Goal: Transaction & Acquisition: Purchase product/service

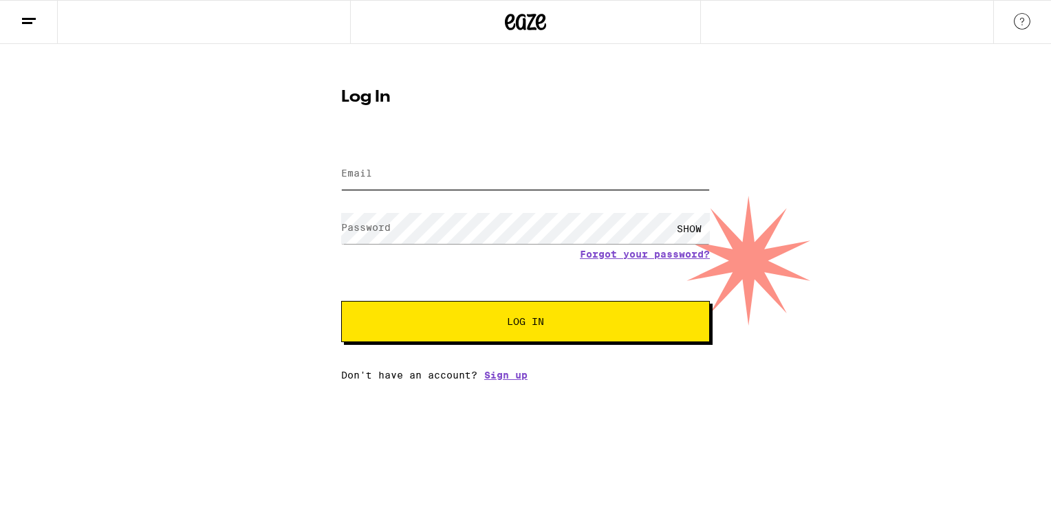
type input "[EMAIL_ADDRESS][DOMAIN_NAME]"
click at [520, 320] on span "Log In" at bounding box center [525, 322] width 37 height 10
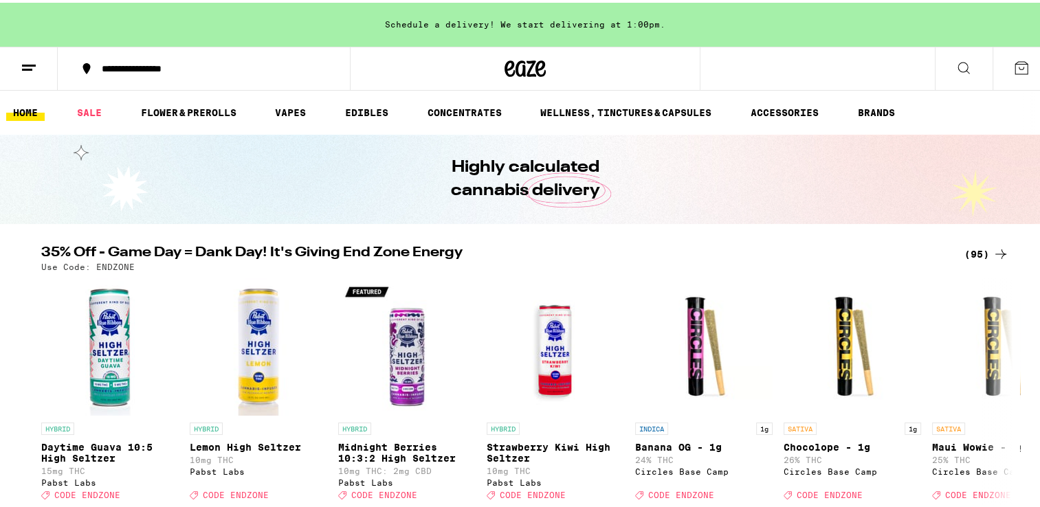
scroll to position [69, 0]
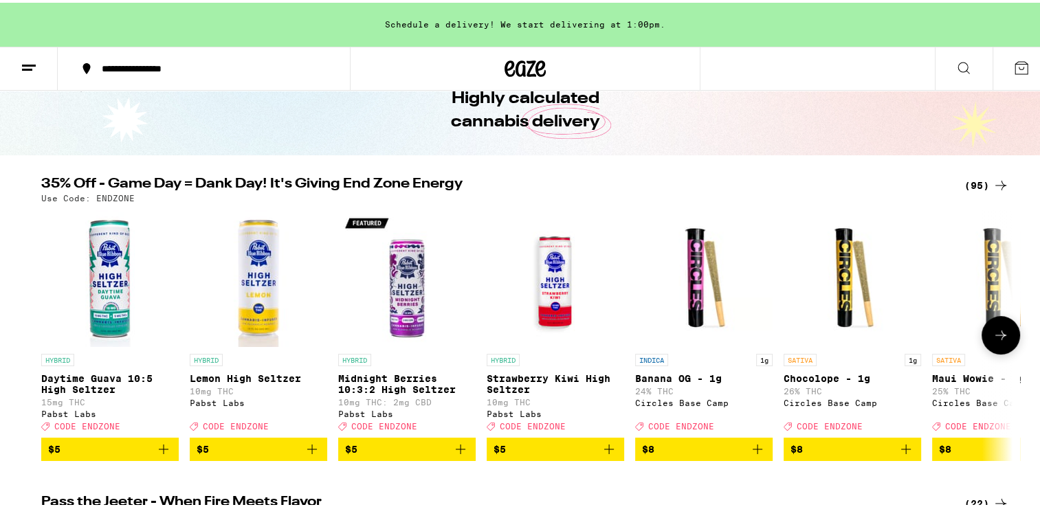
click at [995, 341] on icon at bounding box center [1001, 333] width 17 height 17
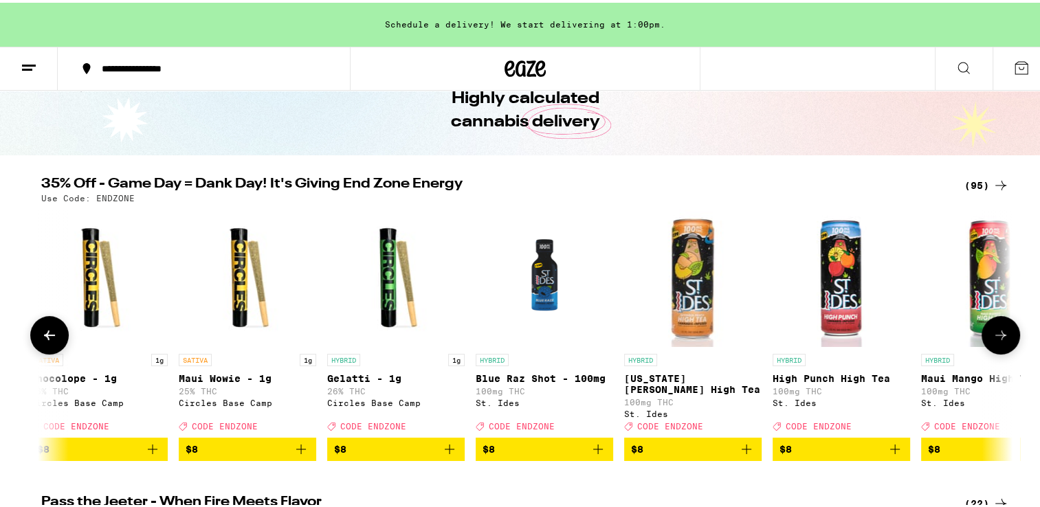
scroll to position [0, 818]
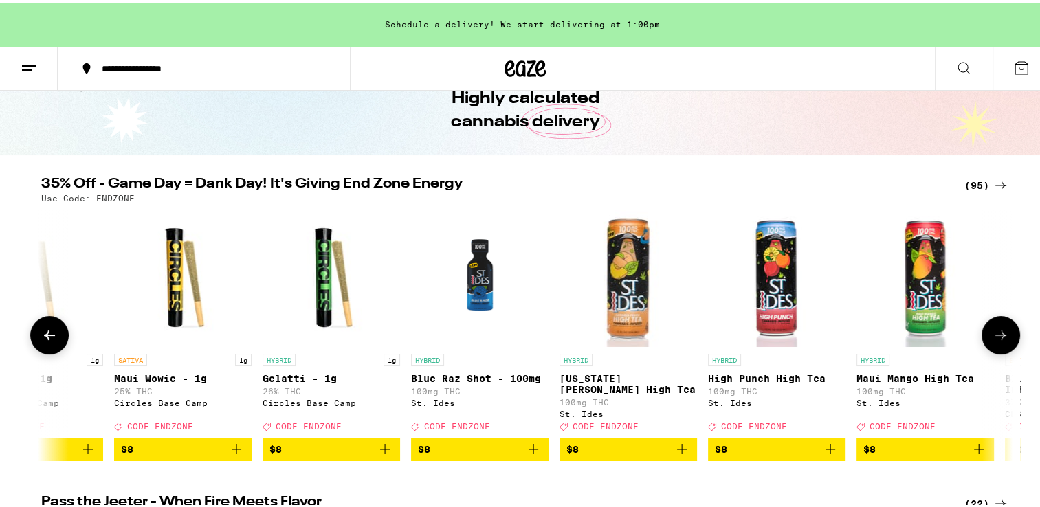
click at [995, 341] on icon at bounding box center [1001, 333] width 17 height 17
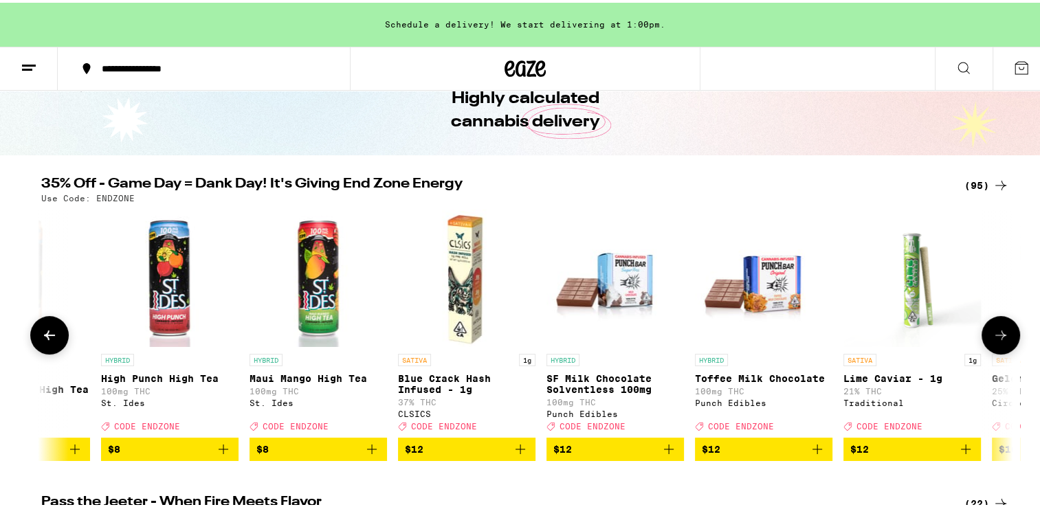
scroll to position [0, 1636]
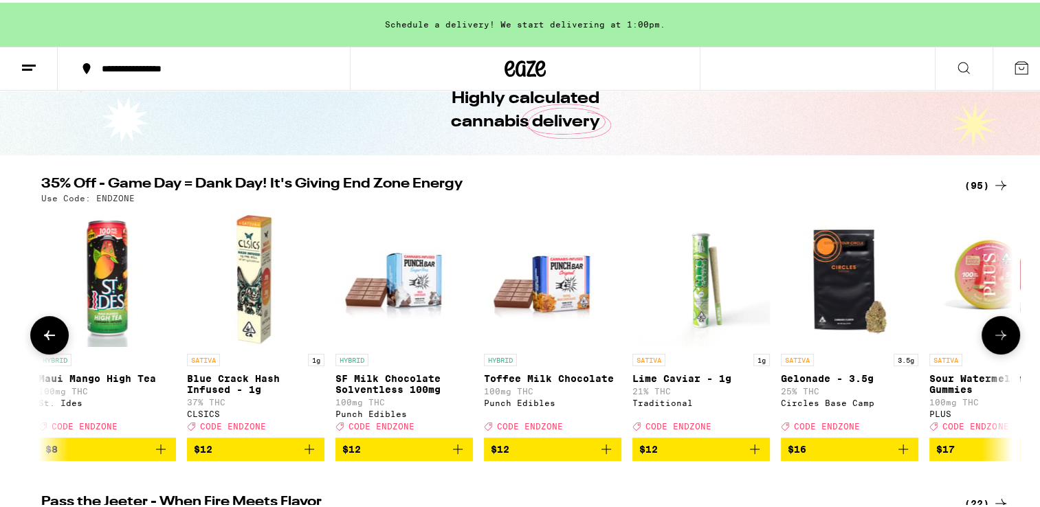
click at [995, 341] on icon at bounding box center [1001, 333] width 17 height 17
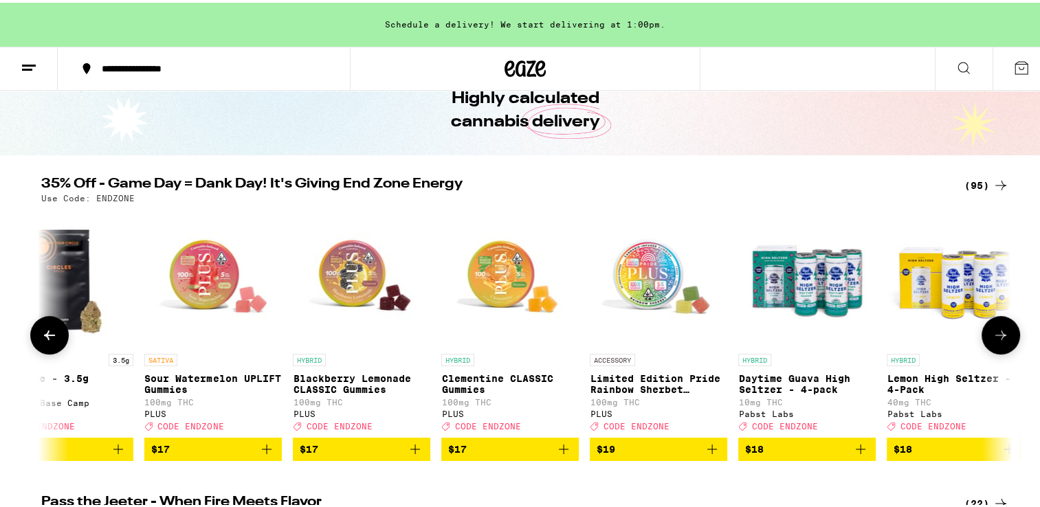
scroll to position [0, 2455]
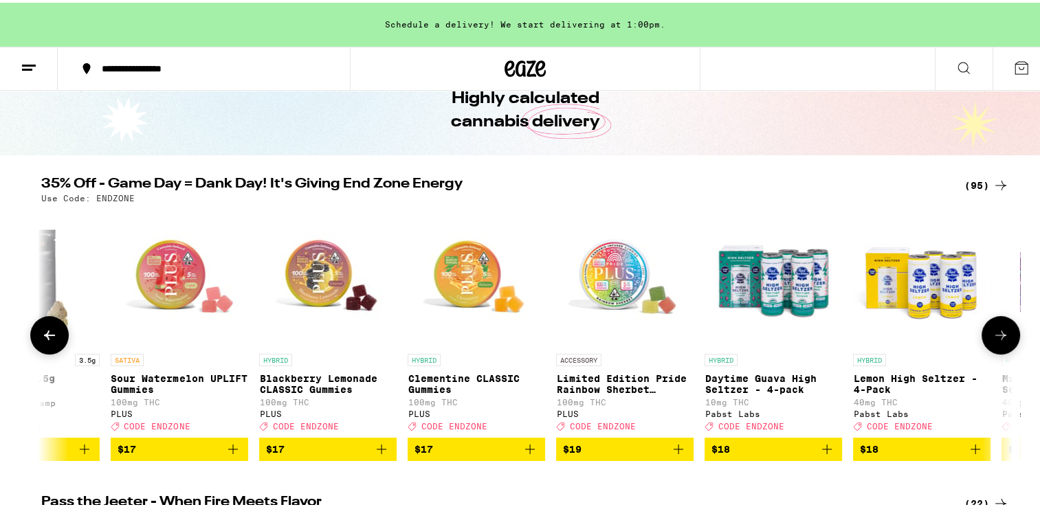
click at [995, 341] on icon at bounding box center [1001, 333] width 17 height 17
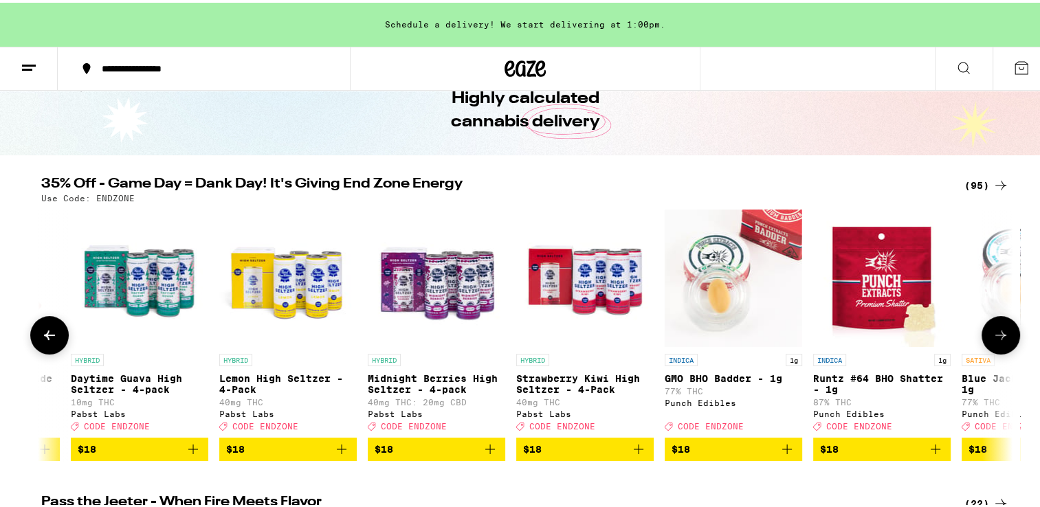
scroll to position [0, 3273]
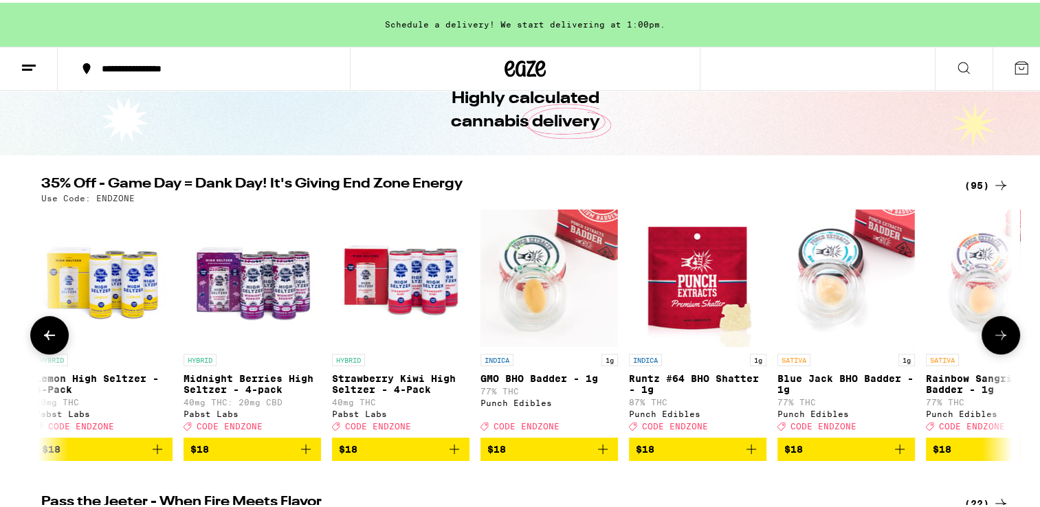
click at [995, 341] on icon at bounding box center [1001, 333] width 17 height 17
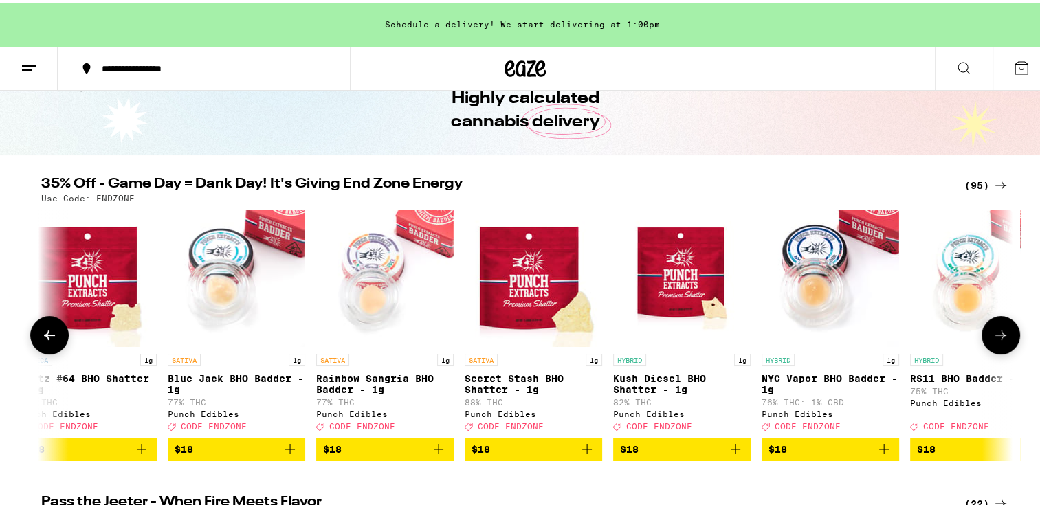
scroll to position [0, 4092]
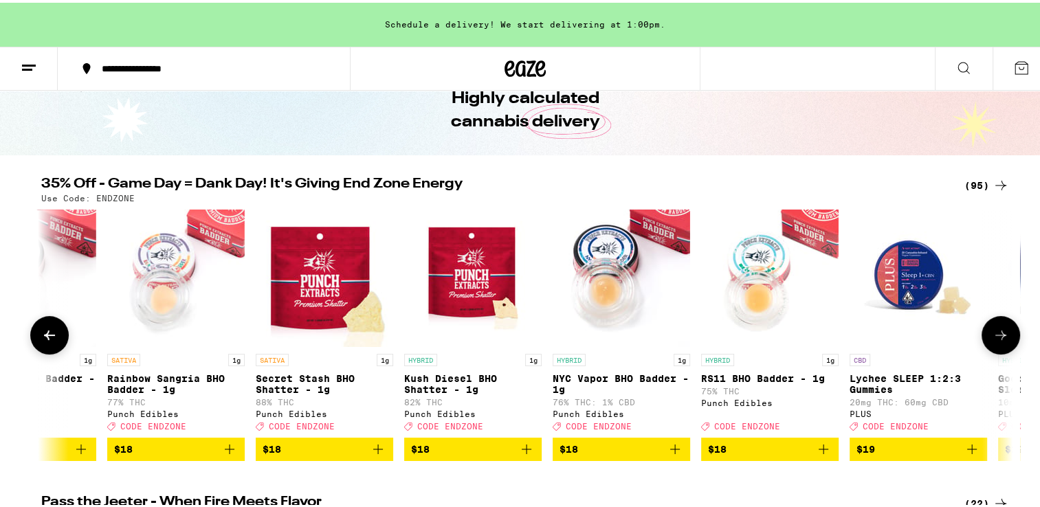
click at [995, 341] on icon at bounding box center [1001, 333] width 17 height 17
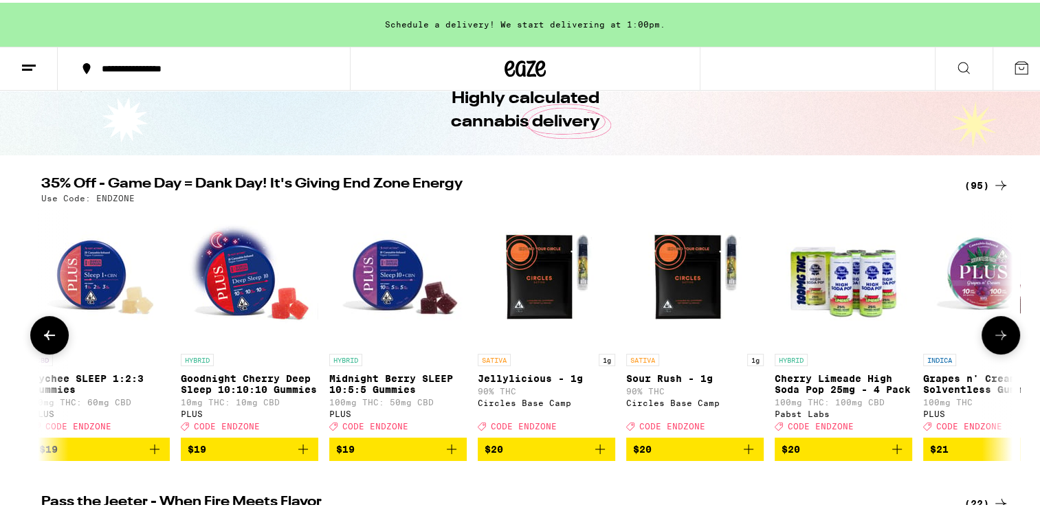
scroll to position [0, 4911]
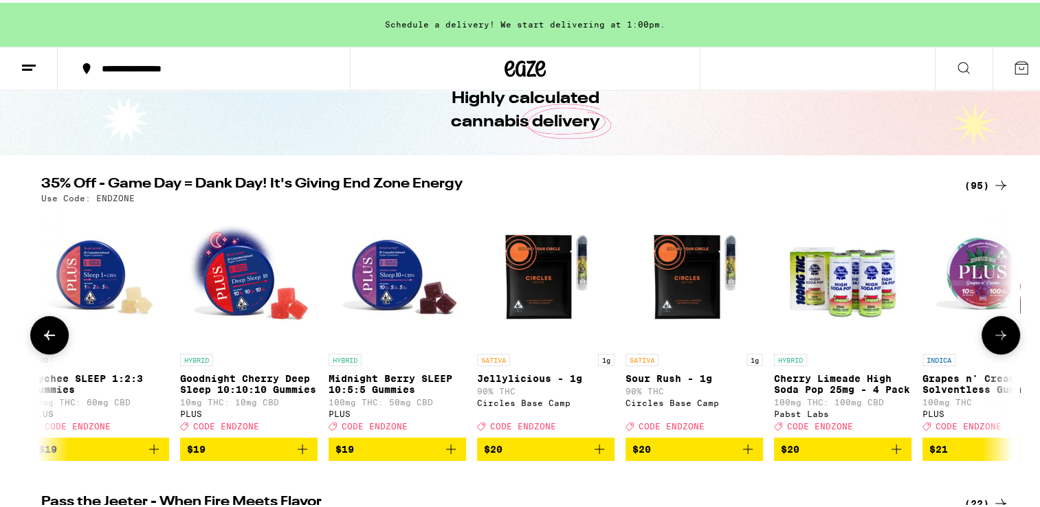
click at [996, 341] on icon at bounding box center [1001, 333] width 17 height 17
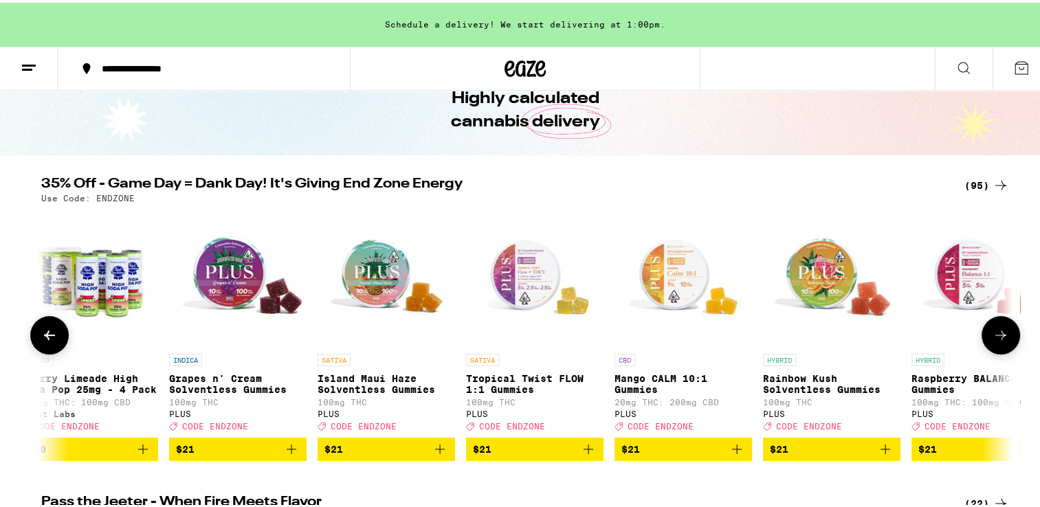
scroll to position [0, 5729]
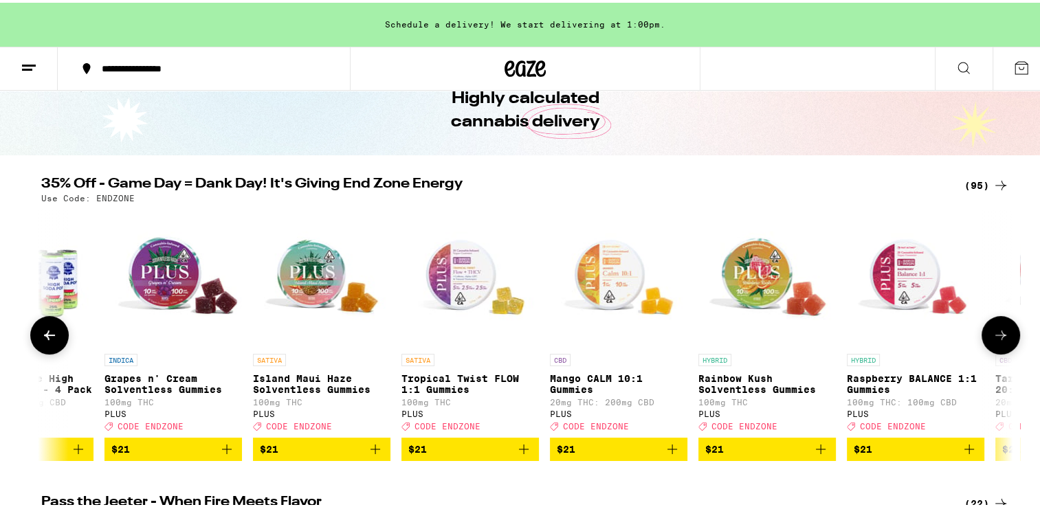
click at [996, 341] on icon at bounding box center [1001, 333] width 17 height 17
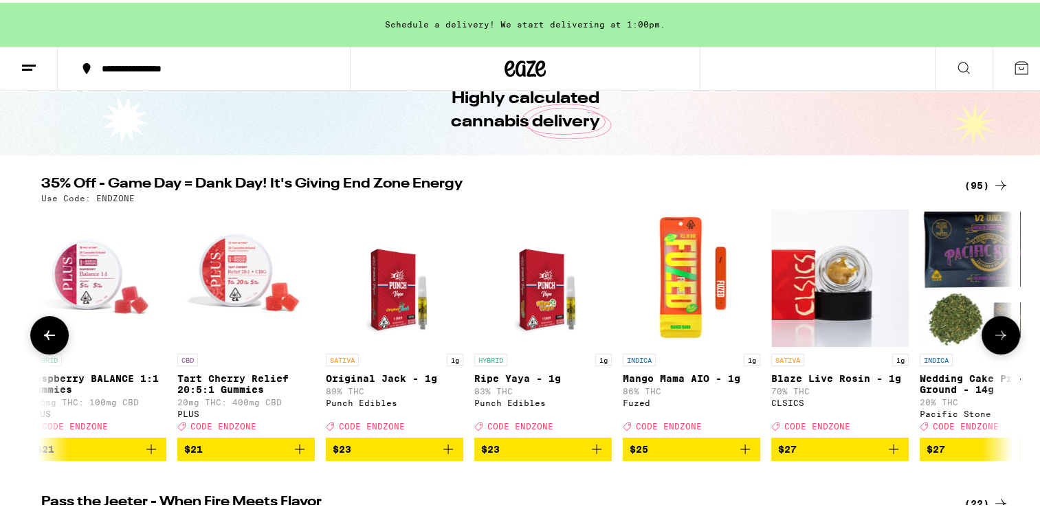
scroll to position [0, 6548]
click at [998, 340] on icon at bounding box center [1001, 333] width 17 height 17
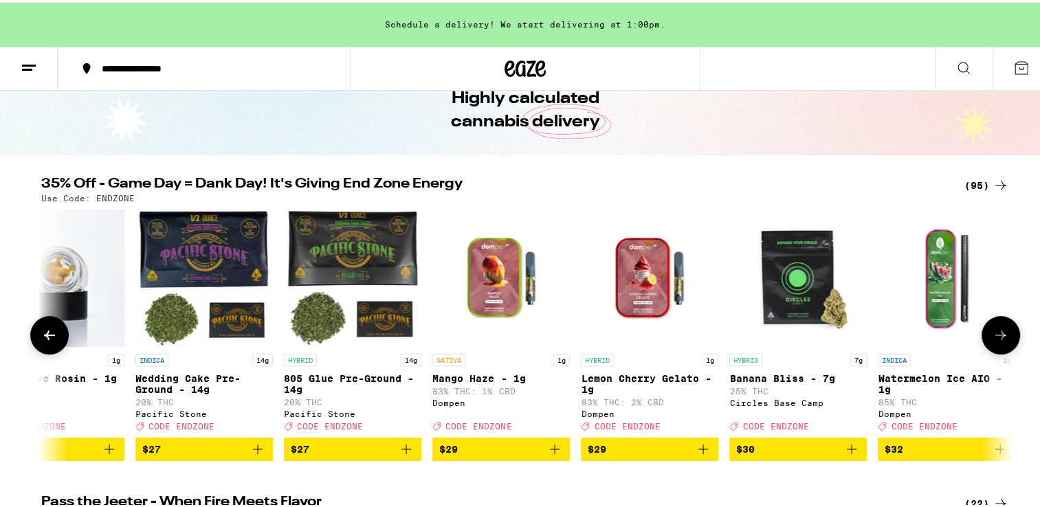
scroll to position [0, 7366]
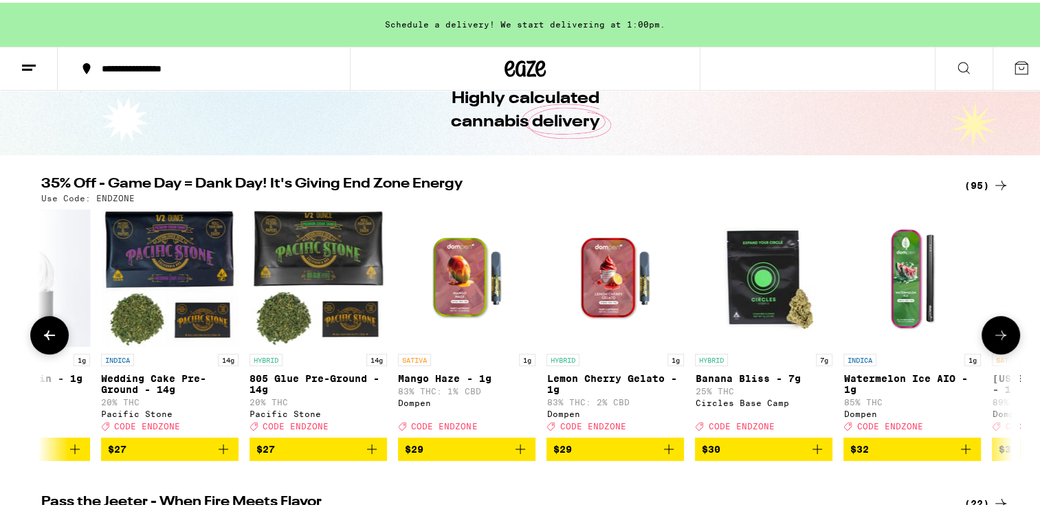
click at [997, 336] on icon at bounding box center [1001, 333] width 11 height 10
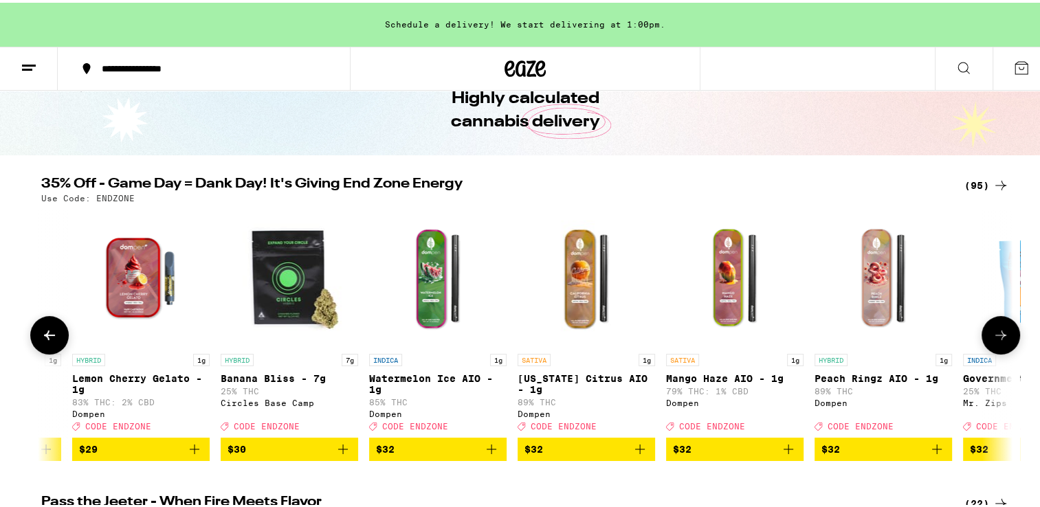
scroll to position [0, 8185]
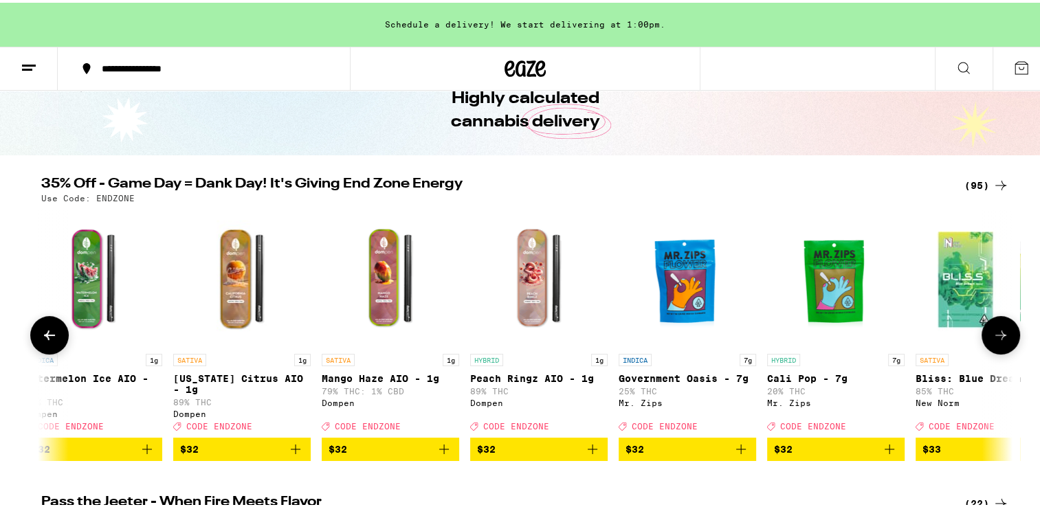
click at [997, 336] on icon at bounding box center [1001, 333] width 11 height 10
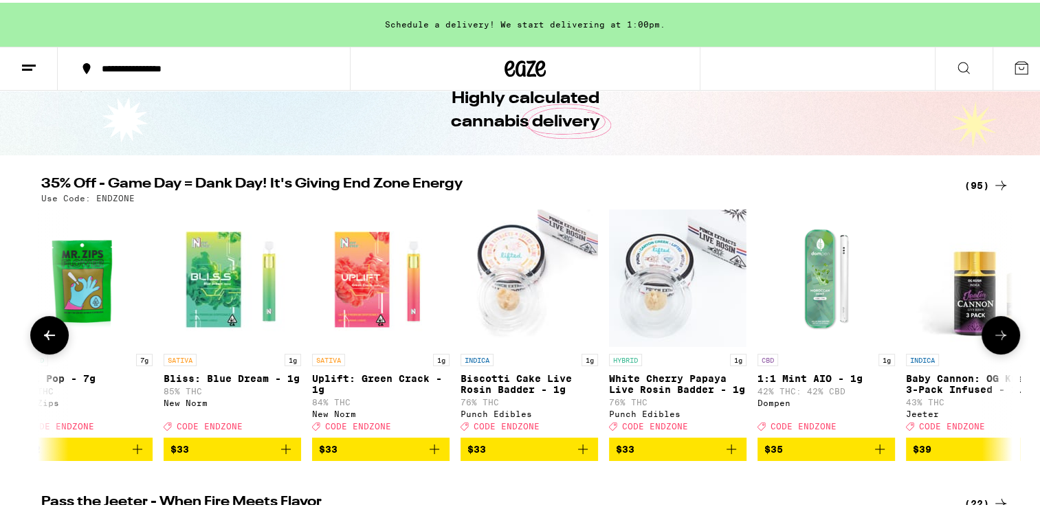
scroll to position [0, 9003]
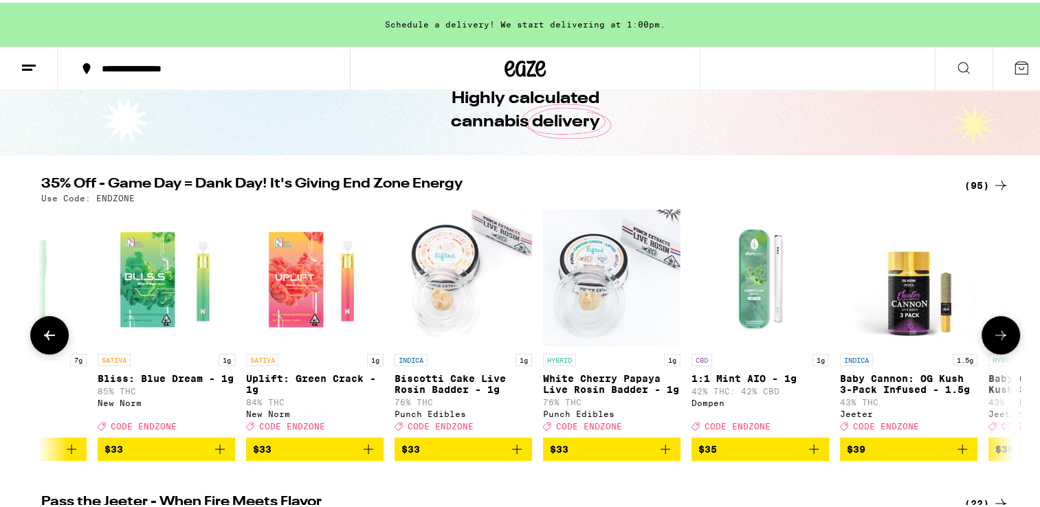
click at [997, 336] on icon at bounding box center [1001, 333] width 11 height 10
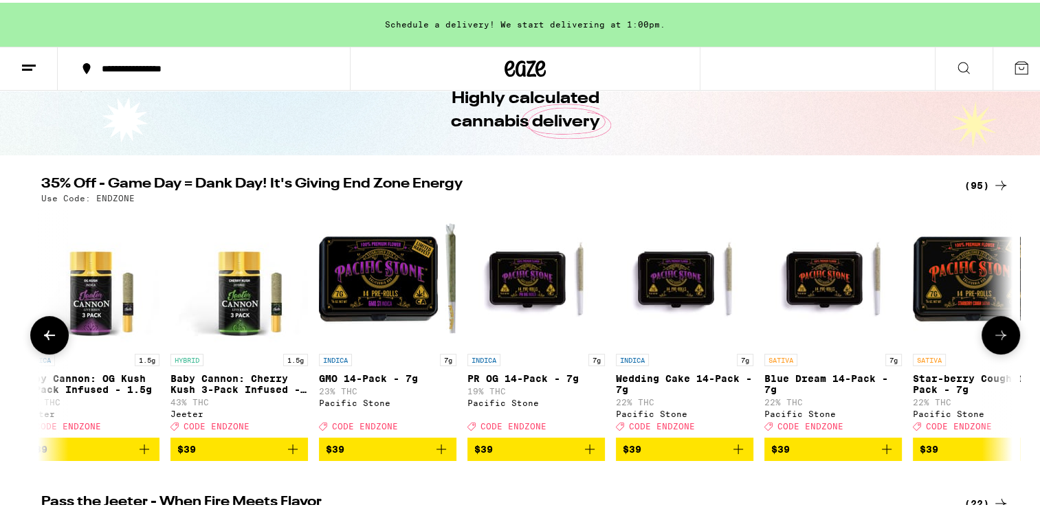
scroll to position [0, 9821]
click at [997, 336] on icon at bounding box center [1001, 333] width 11 height 10
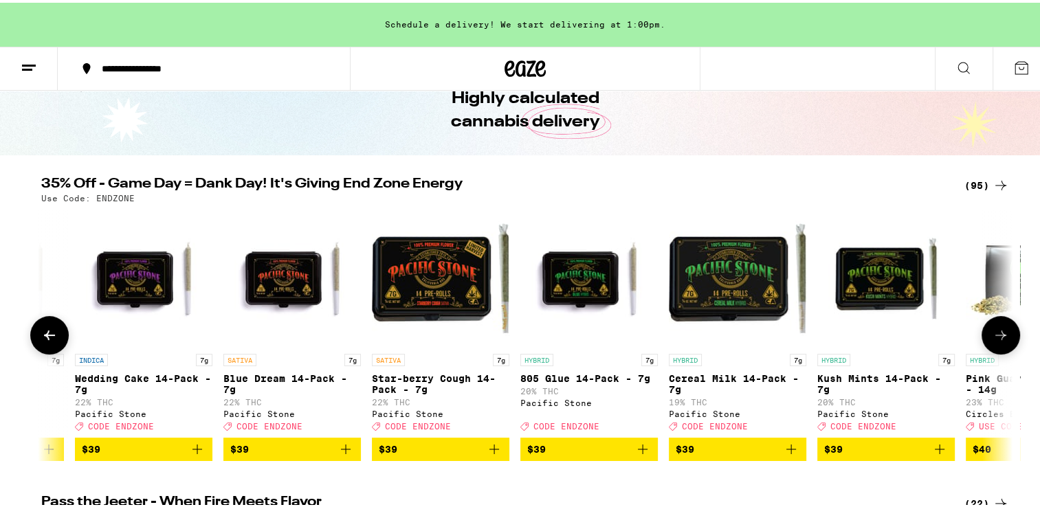
scroll to position [0, 10640]
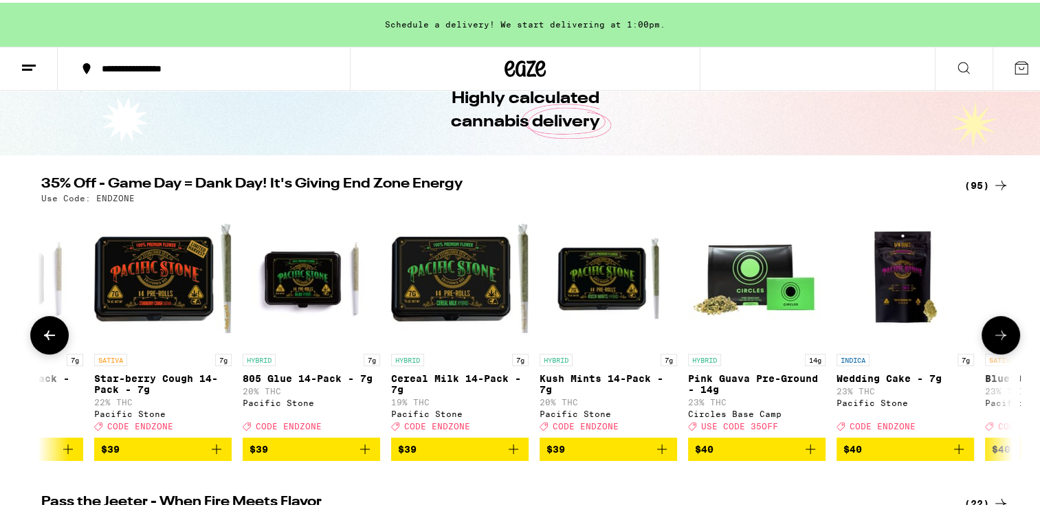
click at [997, 336] on icon at bounding box center [1001, 333] width 11 height 10
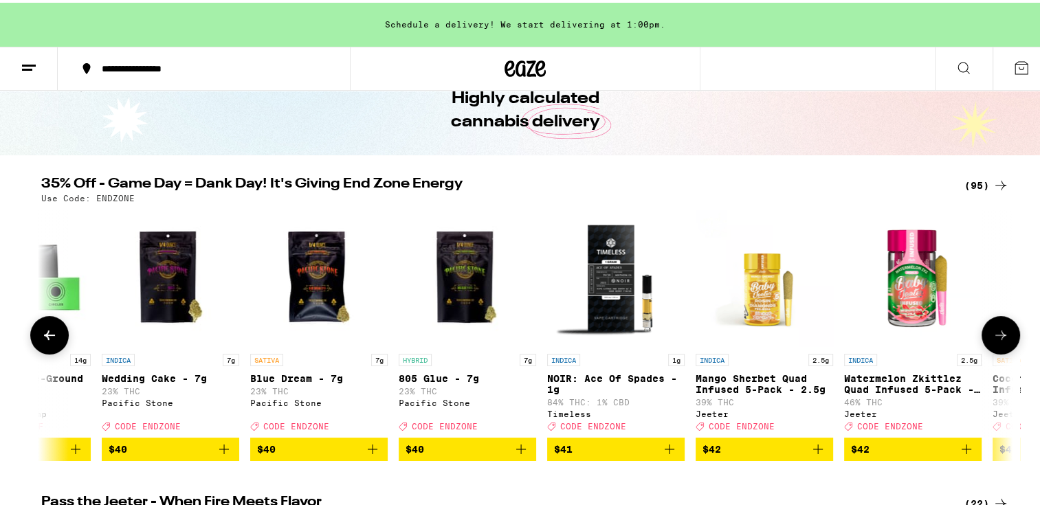
scroll to position [0, 11458]
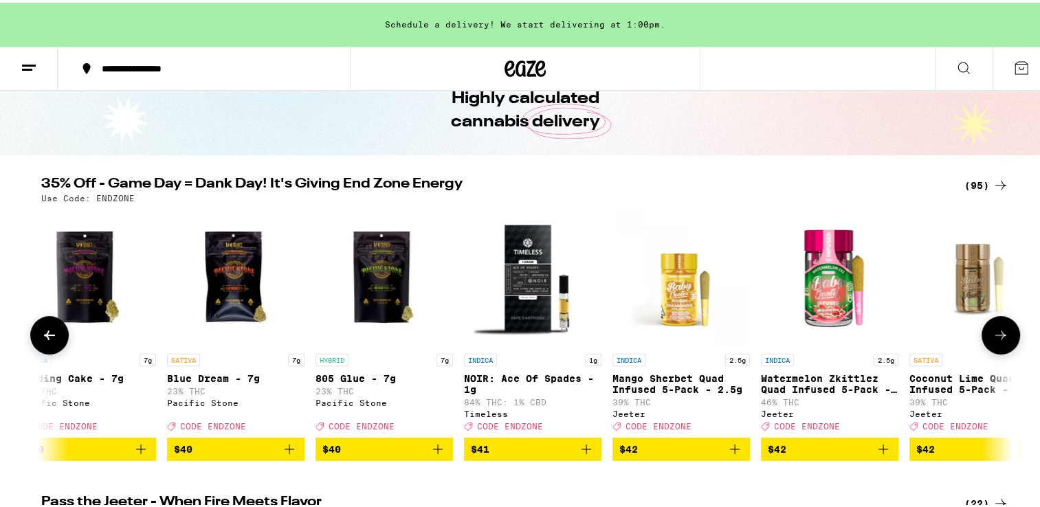
click at [998, 336] on icon at bounding box center [1001, 333] width 17 height 17
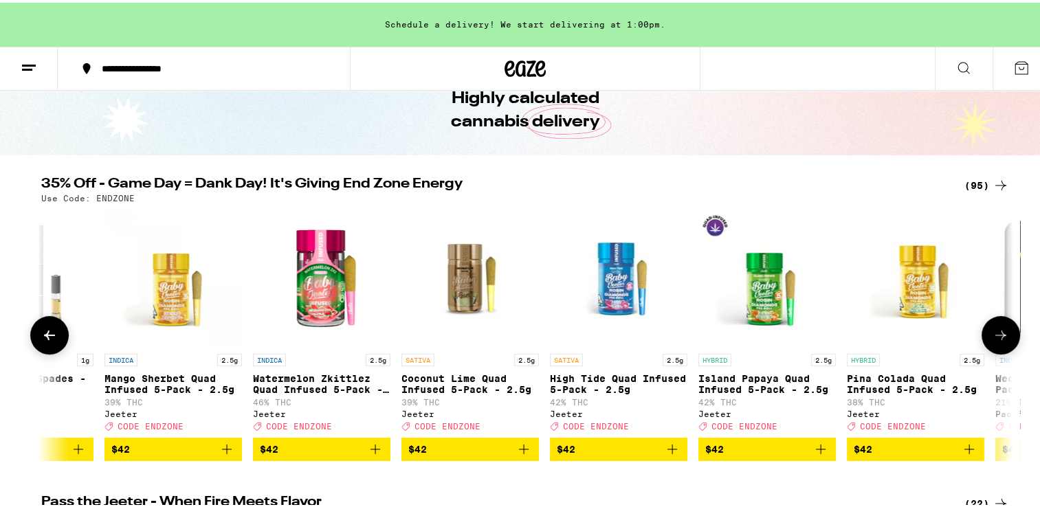
scroll to position [0, 12277]
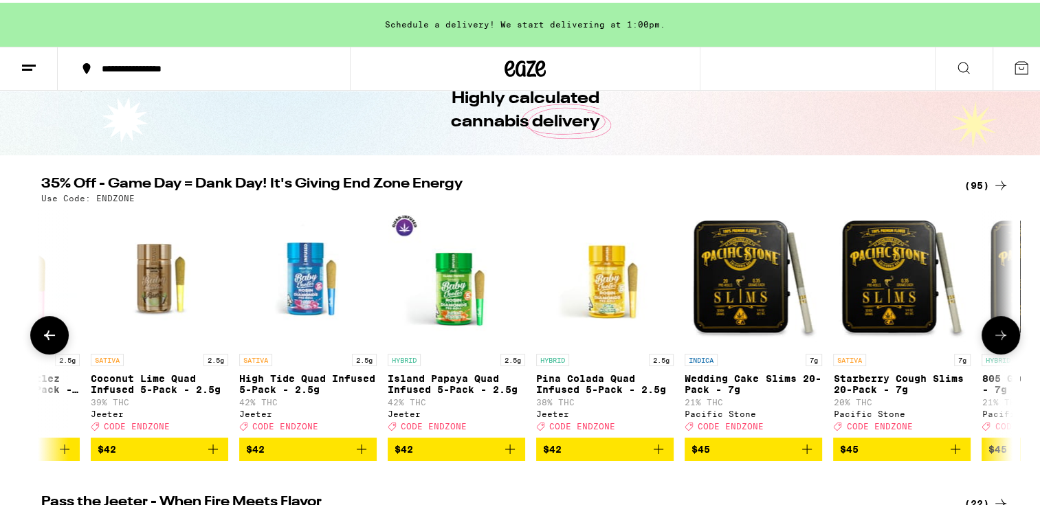
click at [998, 336] on icon at bounding box center [1001, 333] width 17 height 17
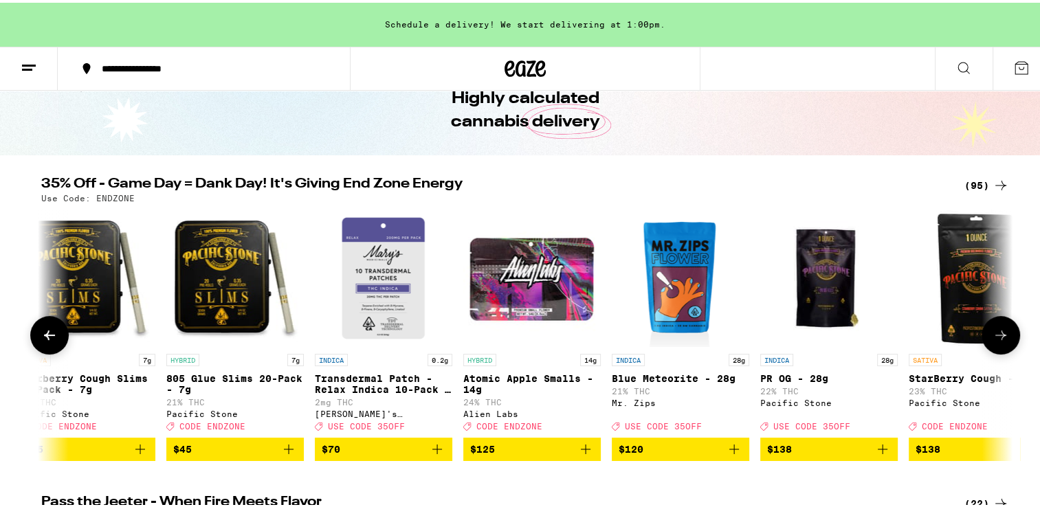
scroll to position [0, 13095]
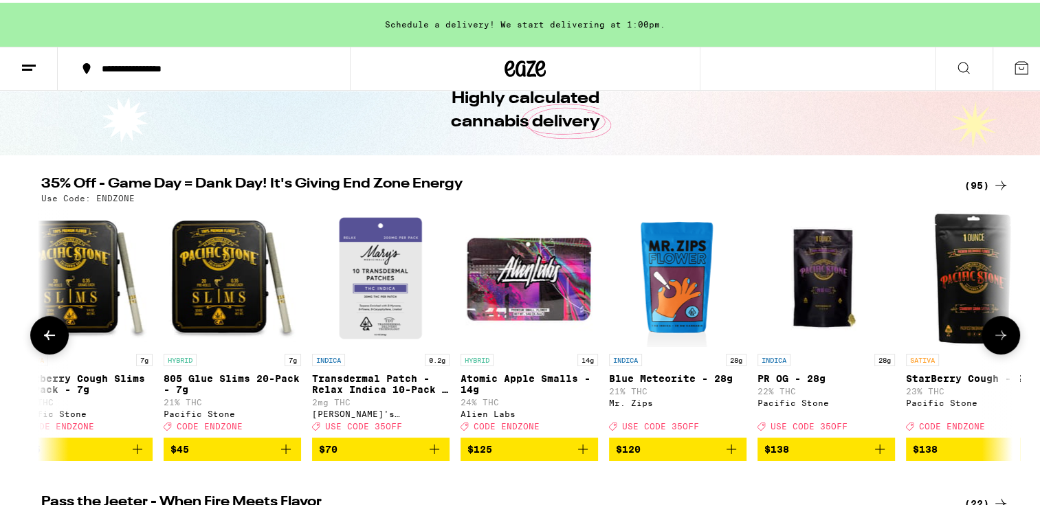
click at [998, 336] on icon at bounding box center [1001, 333] width 17 height 17
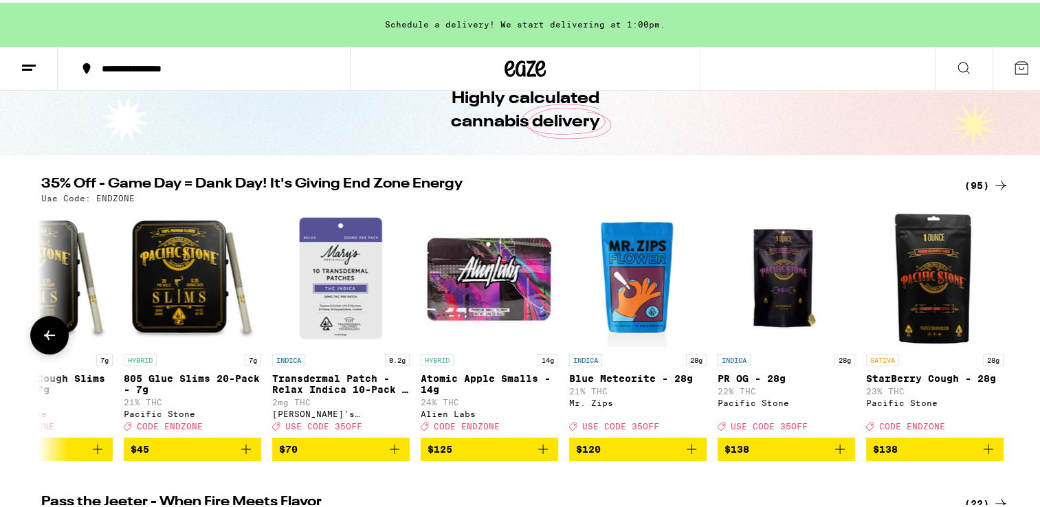
scroll to position [0, 13141]
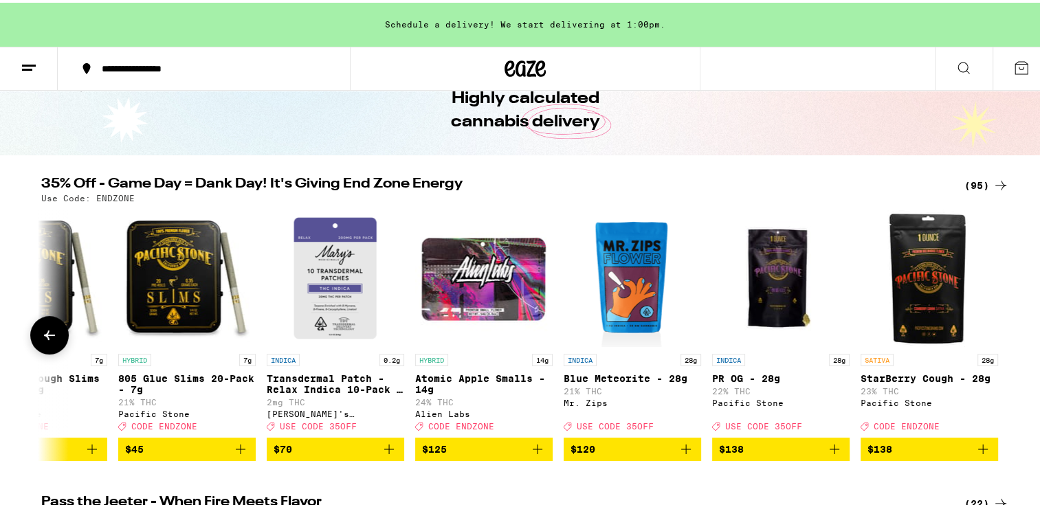
click at [44, 337] on icon at bounding box center [49, 333] width 11 height 10
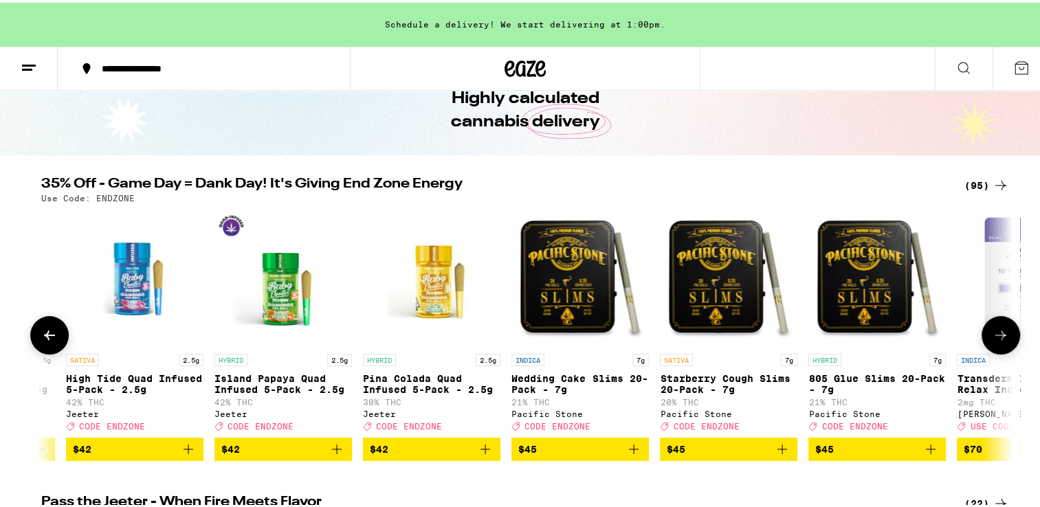
scroll to position [0, 12322]
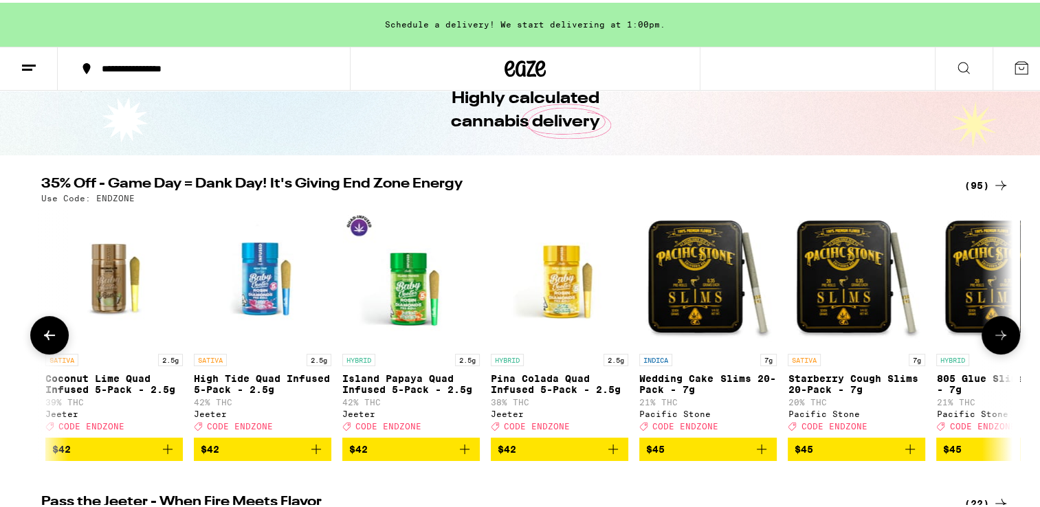
click at [44, 337] on icon at bounding box center [49, 333] width 11 height 10
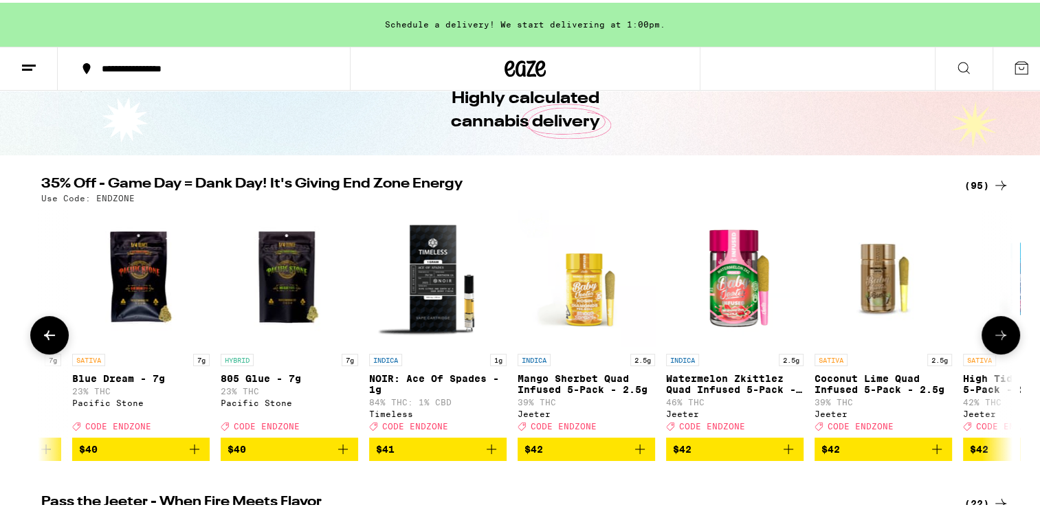
scroll to position [0, 11504]
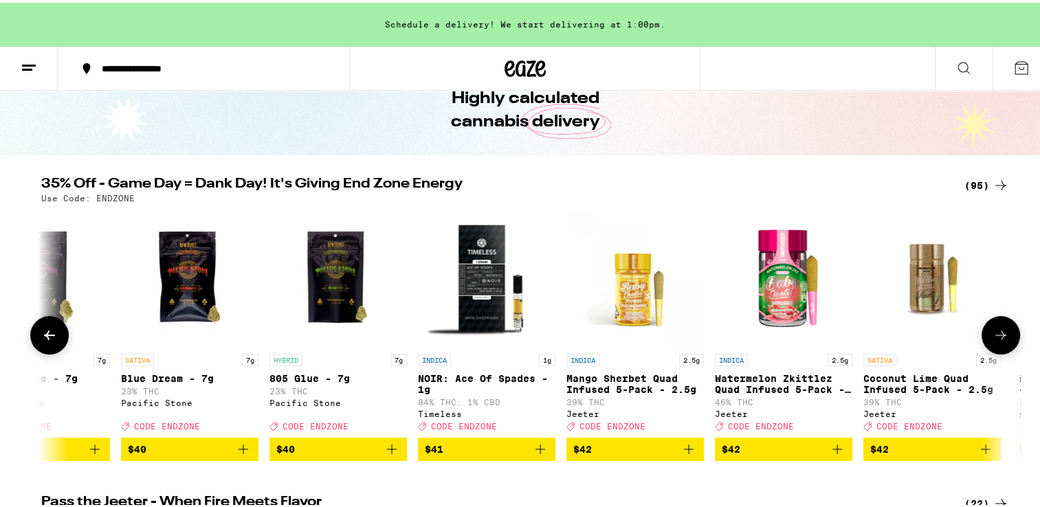
click at [465, 375] on p "NOIR: Ace Of Spades - 1g" at bounding box center [487, 382] width 138 height 22
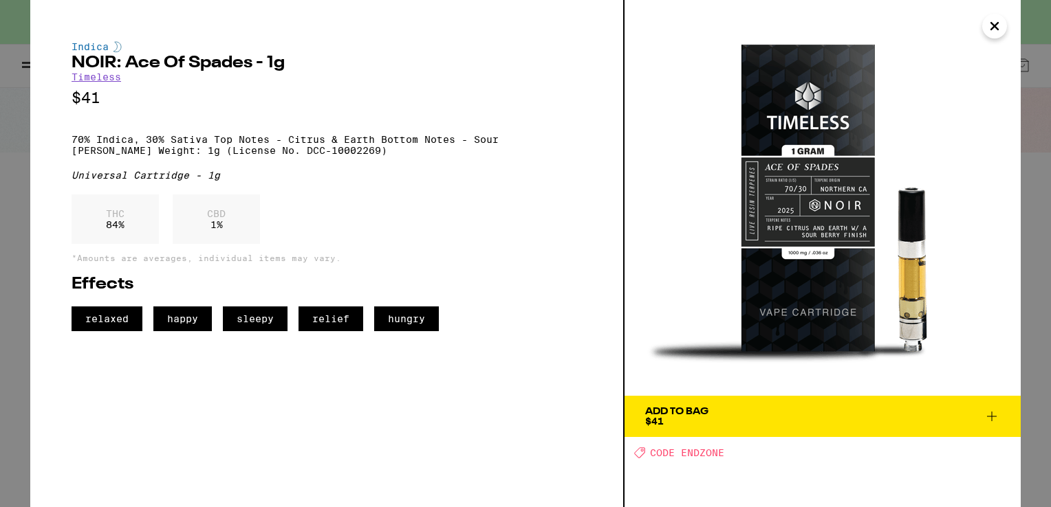
click at [990, 23] on icon "Close" at bounding box center [994, 26] width 17 height 21
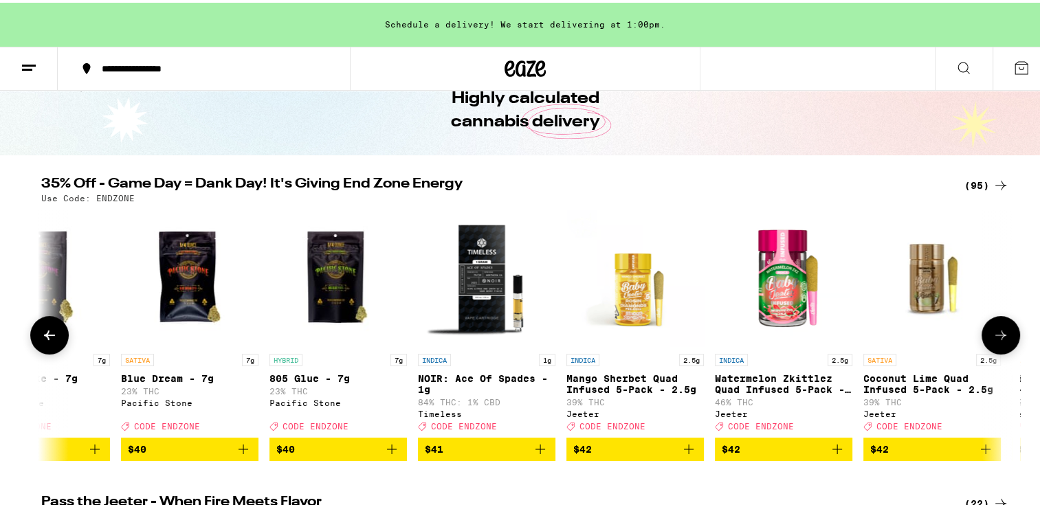
click at [471, 455] on span "$41" at bounding box center [487, 447] width 124 height 17
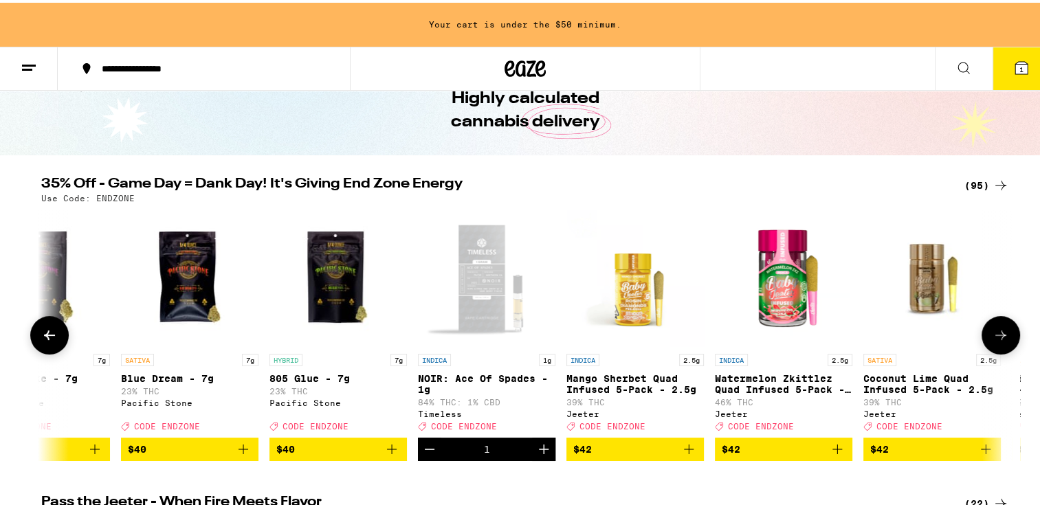
click at [41, 334] on icon at bounding box center [49, 333] width 17 height 17
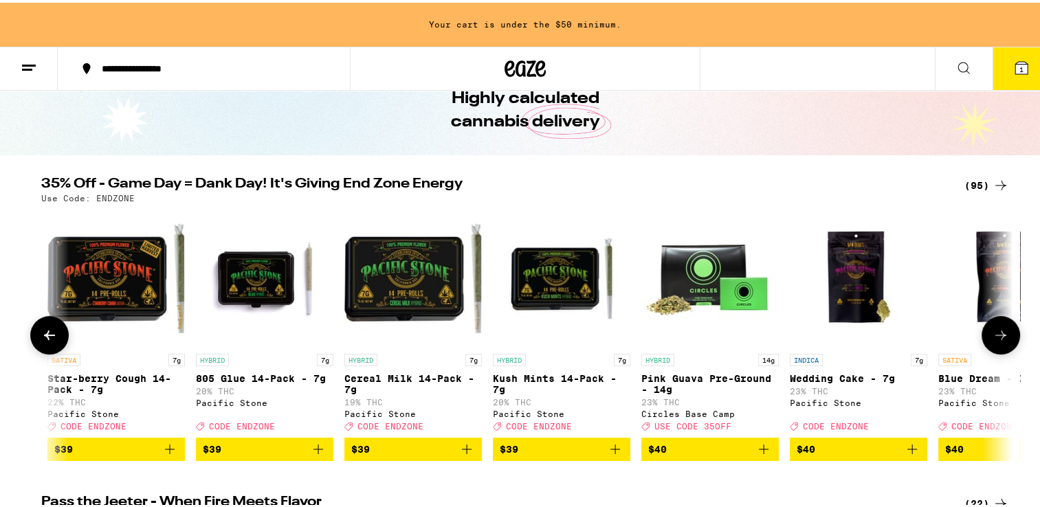
click at [41, 334] on icon at bounding box center [49, 333] width 17 height 17
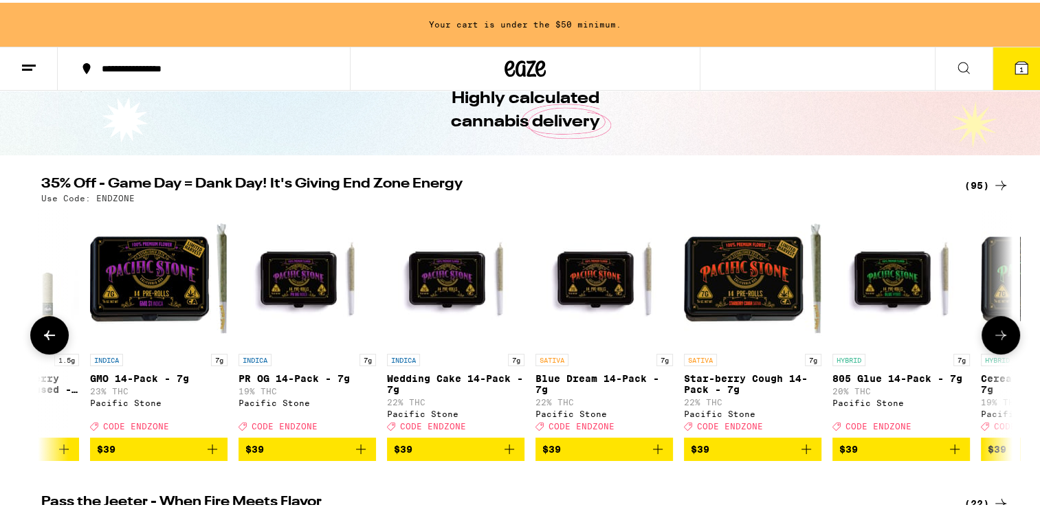
scroll to position [0, 9869]
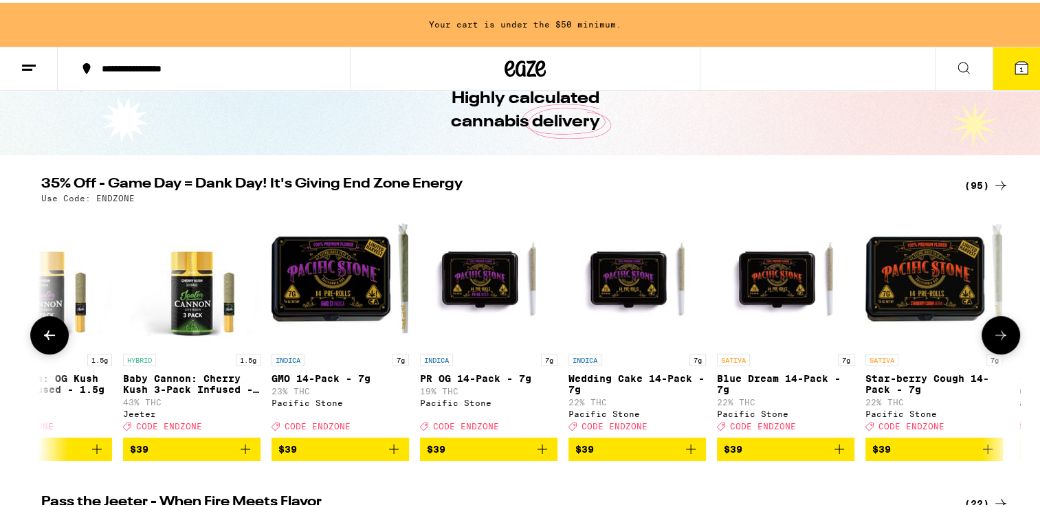
click at [41, 334] on icon at bounding box center [49, 333] width 17 height 17
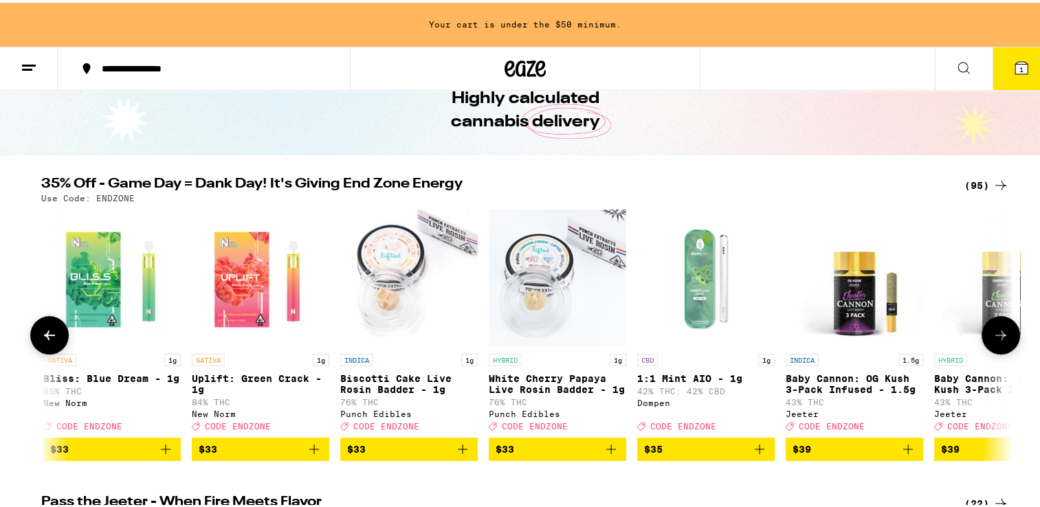
scroll to position [0, 9051]
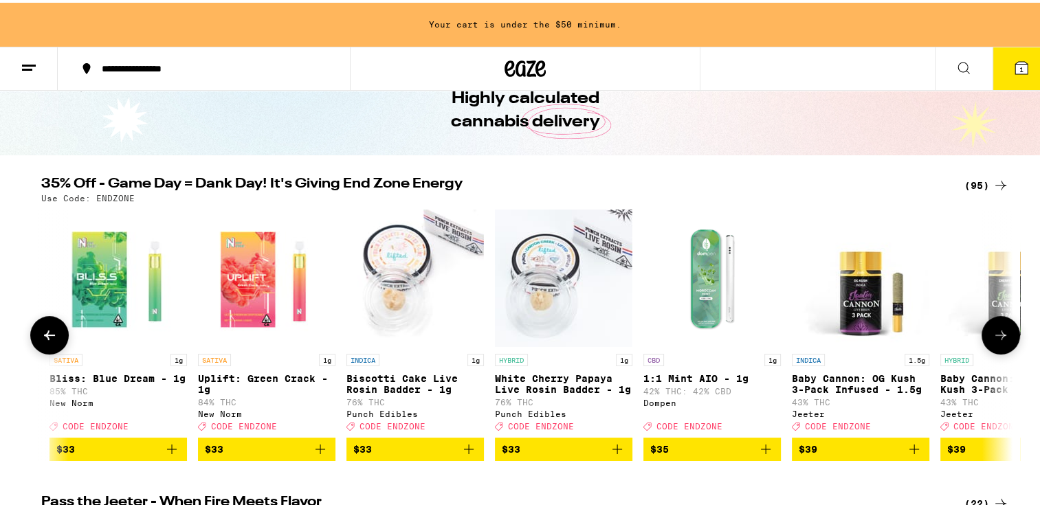
click at [225, 298] on img "Open page for Uplift: Green Crack - 1g from New Norm" at bounding box center [267, 276] width 138 height 138
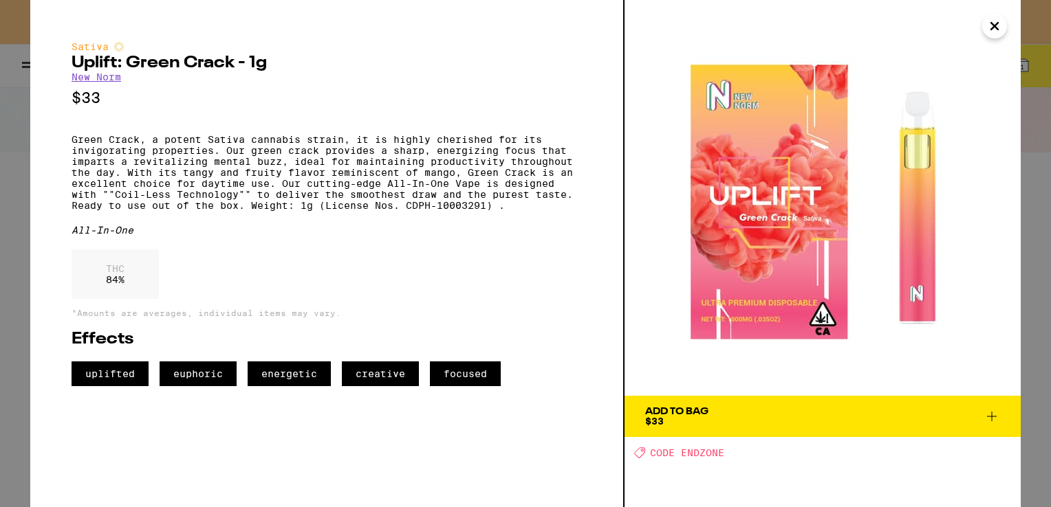
click at [995, 31] on icon "Close" at bounding box center [994, 26] width 17 height 21
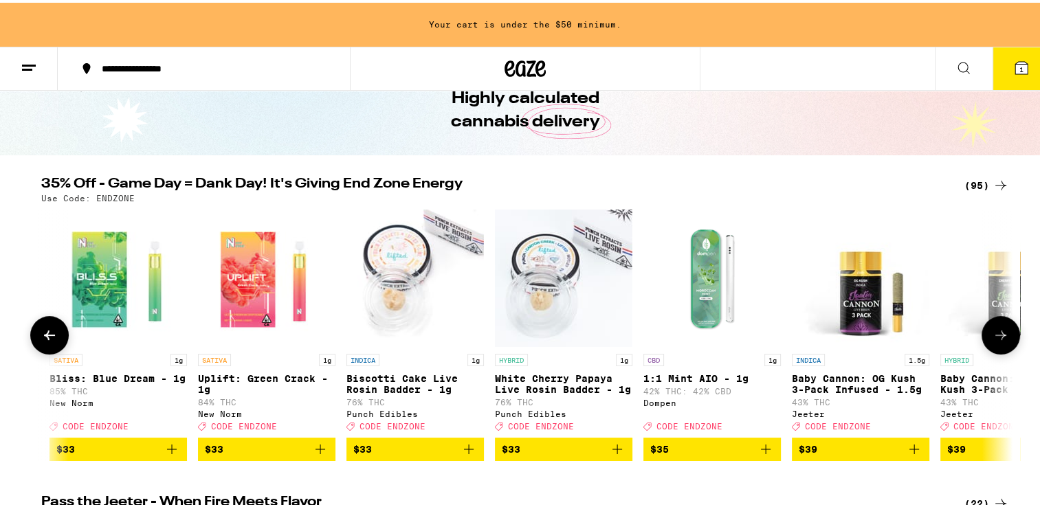
click at [43, 341] on icon at bounding box center [49, 333] width 17 height 17
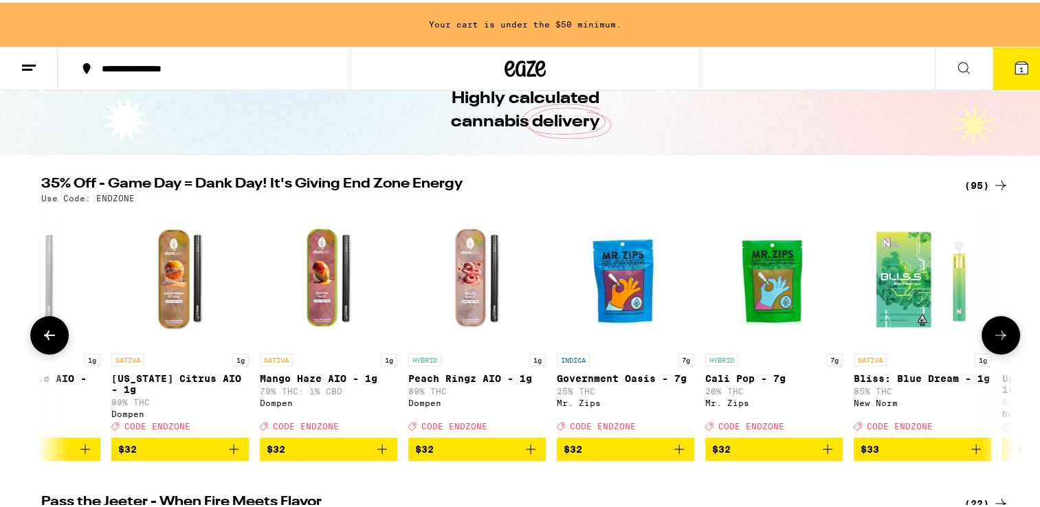
scroll to position [0, 8233]
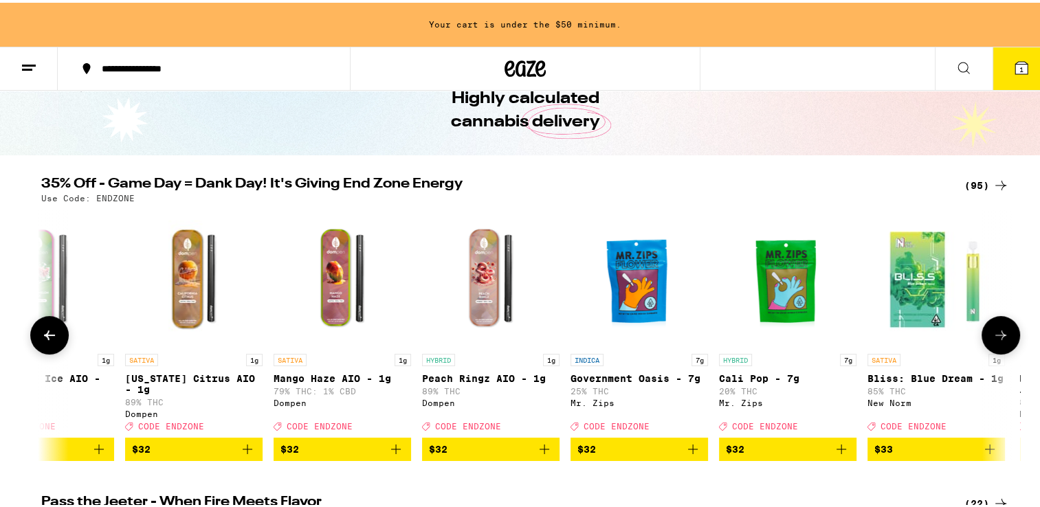
click at [43, 341] on icon at bounding box center [49, 333] width 17 height 17
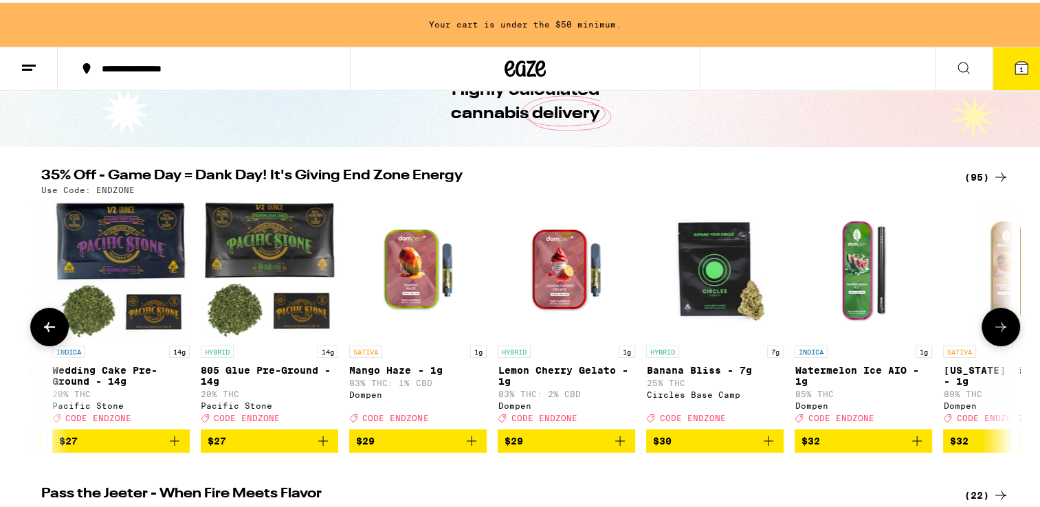
scroll to position [69, 0]
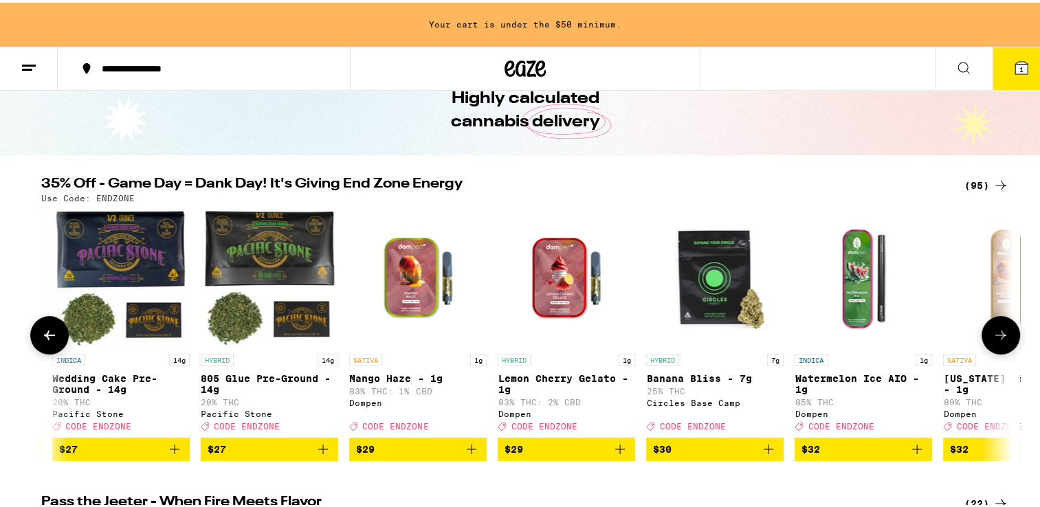
click at [46, 333] on icon at bounding box center [49, 333] width 17 height 17
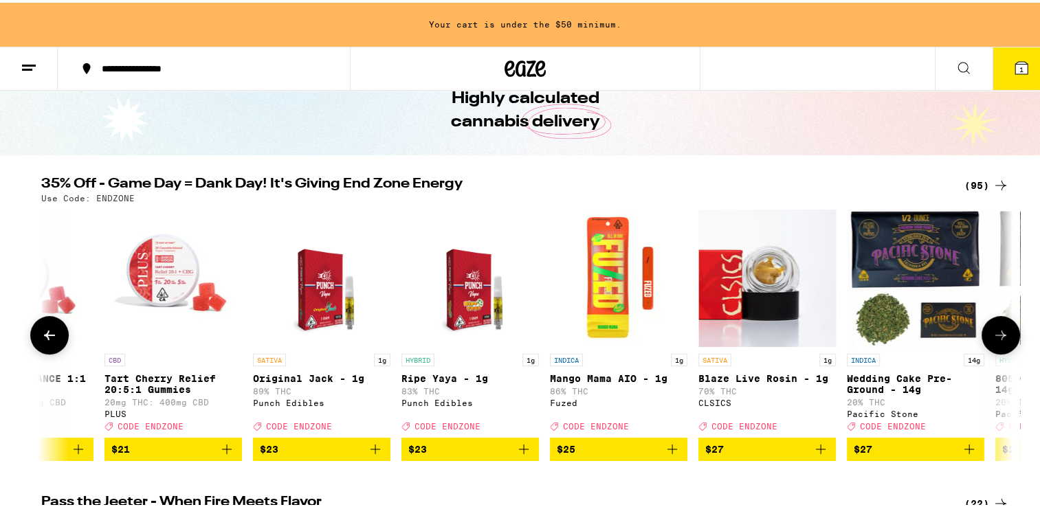
scroll to position [0, 6597]
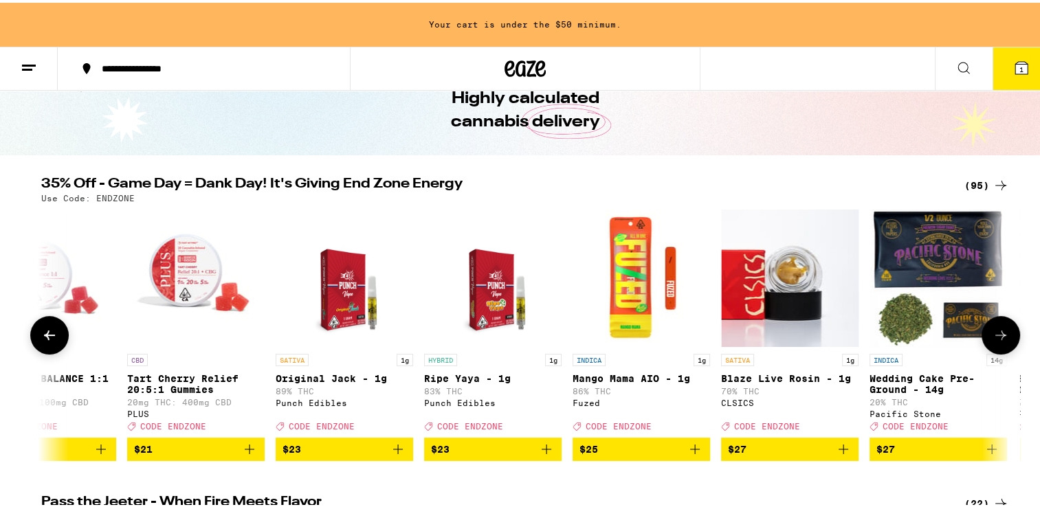
click at [463, 454] on span "$23" at bounding box center [493, 447] width 124 height 17
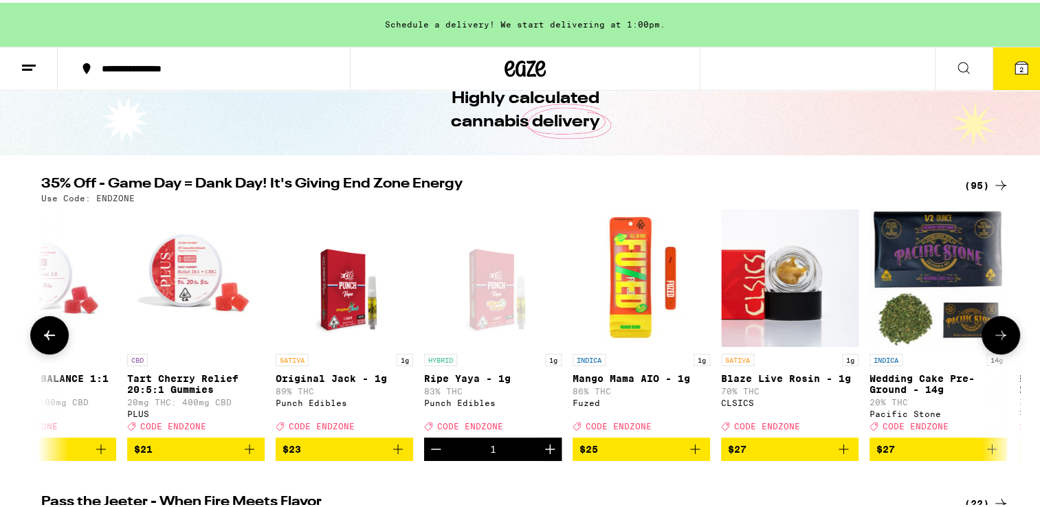
click at [313, 455] on span "$23" at bounding box center [345, 447] width 124 height 17
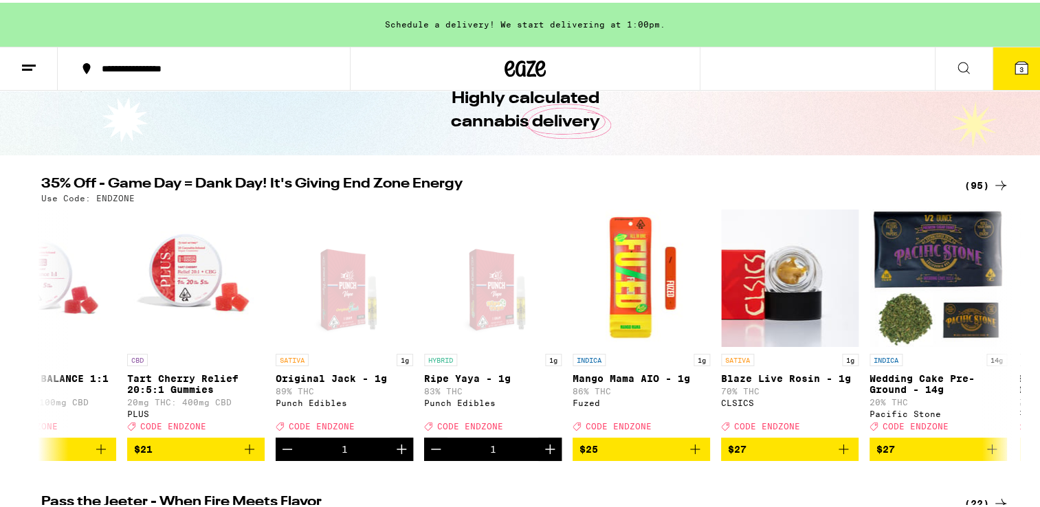
click at [1016, 65] on icon at bounding box center [1022, 65] width 12 height 12
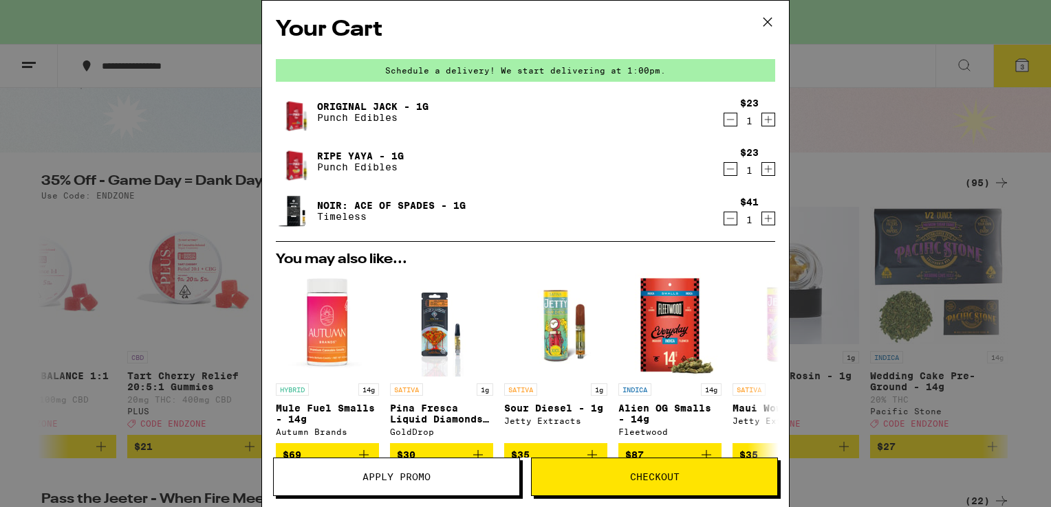
click at [393, 481] on span "Apply Promo" at bounding box center [396, 477] width 68 height 10
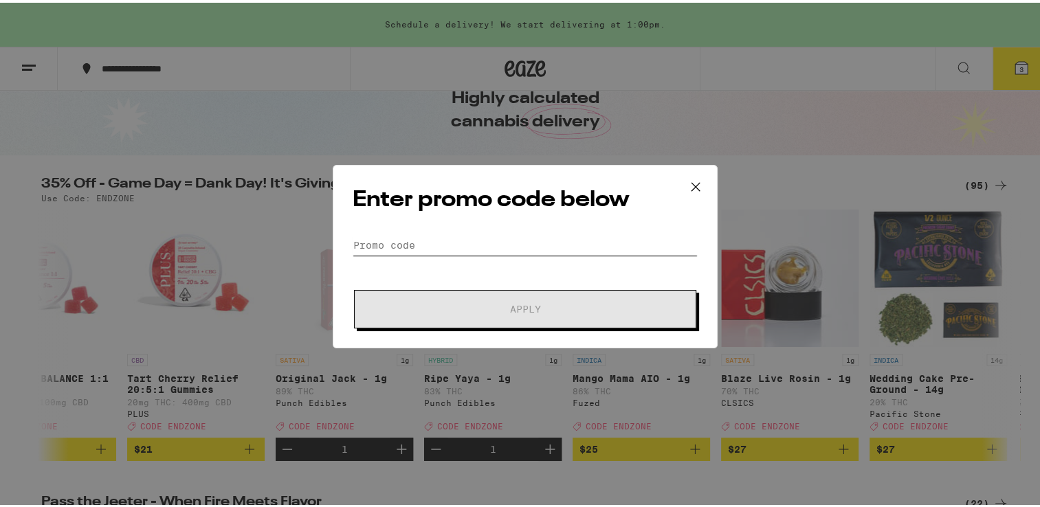
click at [429, 243] on input "Promo Code" at bounding box center [525, 242] width 345 height 21
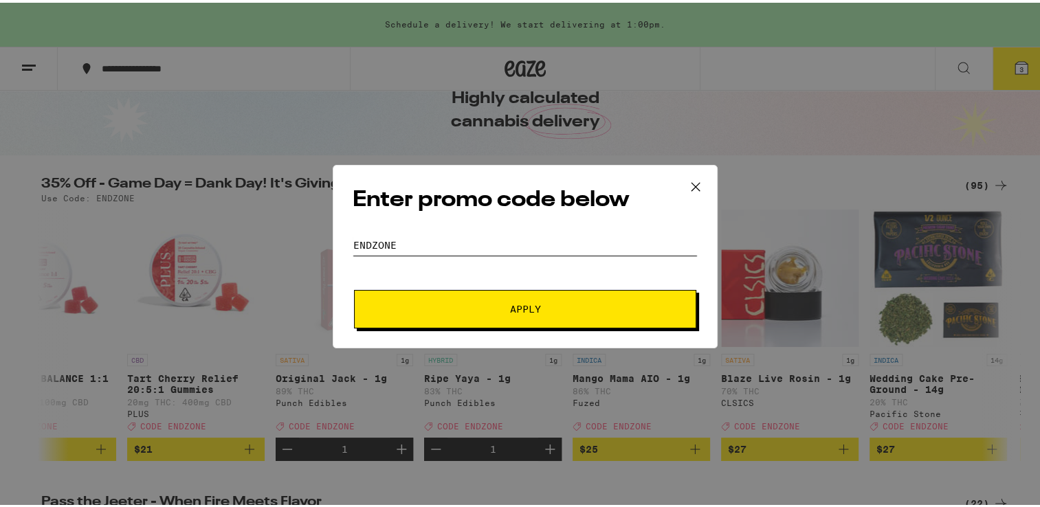
type input "endzone"
click at [531, 303] on span "Apply" at bounding box center [525, 307] width 31 height 10
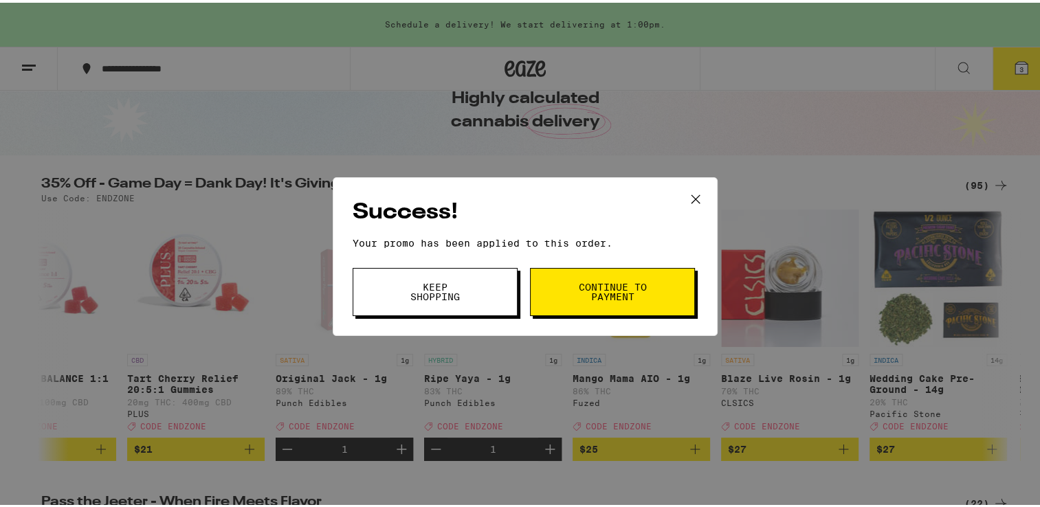
click at [614, 274] on button "Continue to payment" at bounding box center [612, 289] width 165 height 48
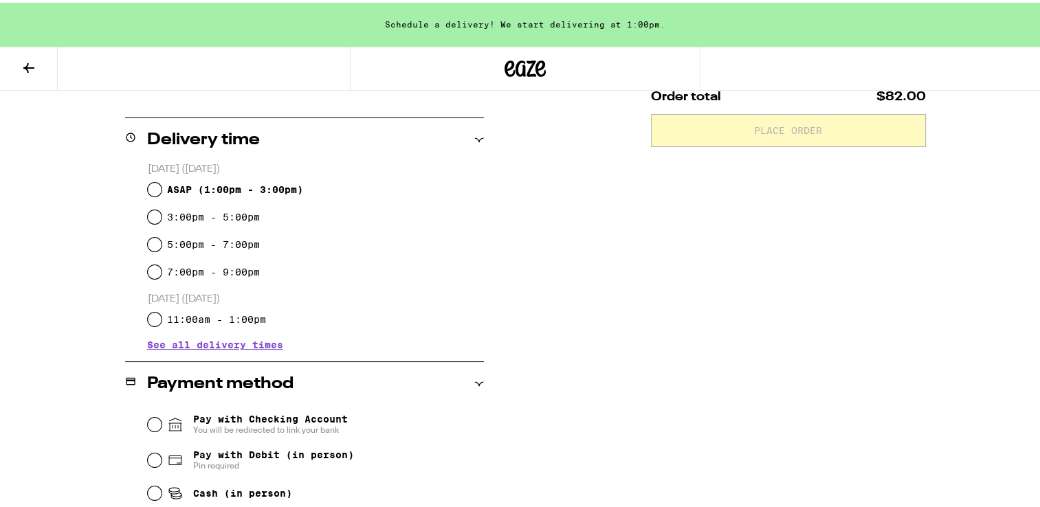
scroll to position [344, 0]
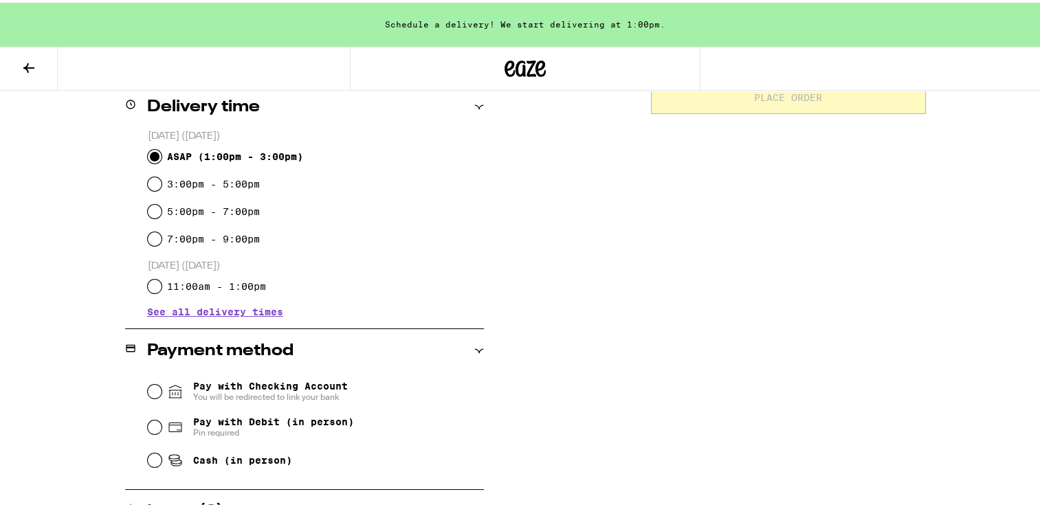
click at [148, 158] on input "ASAP ( 1:00pm - 3:00pm )" at bounding box center [155, 154] width 14 height 14
radio input "true"
click at [151, 464] on input "Cash (in person)" at bounding box center [155, 458] width 14 height 14
radio input "true"
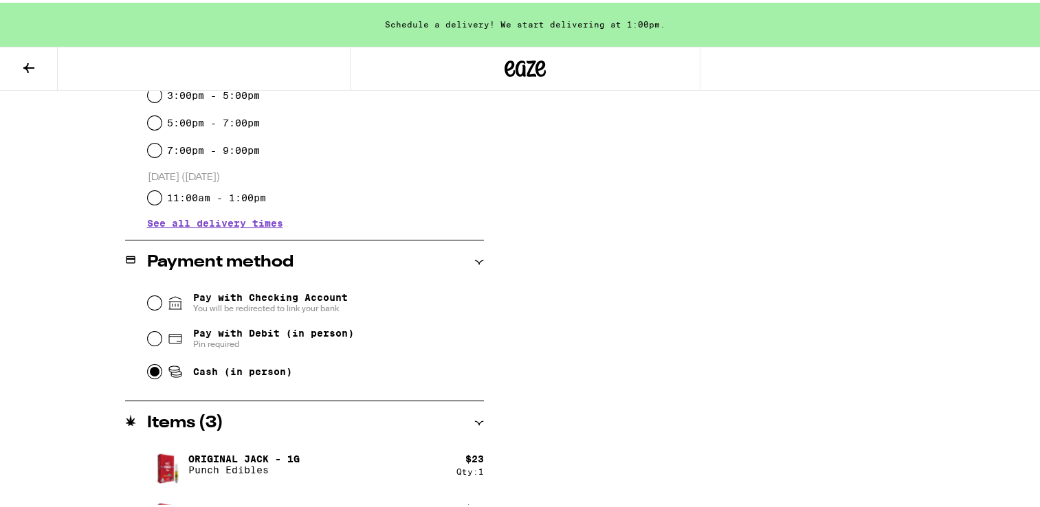
scroll to position [0, 0]
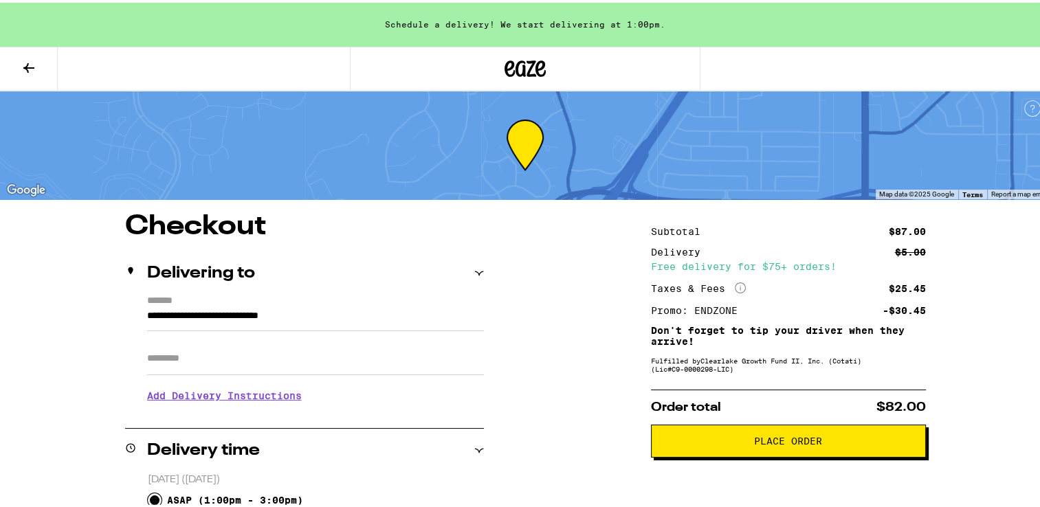
click at [762, 443] on span "Place Order" at bounding box center [788, 439] width 68 height 10
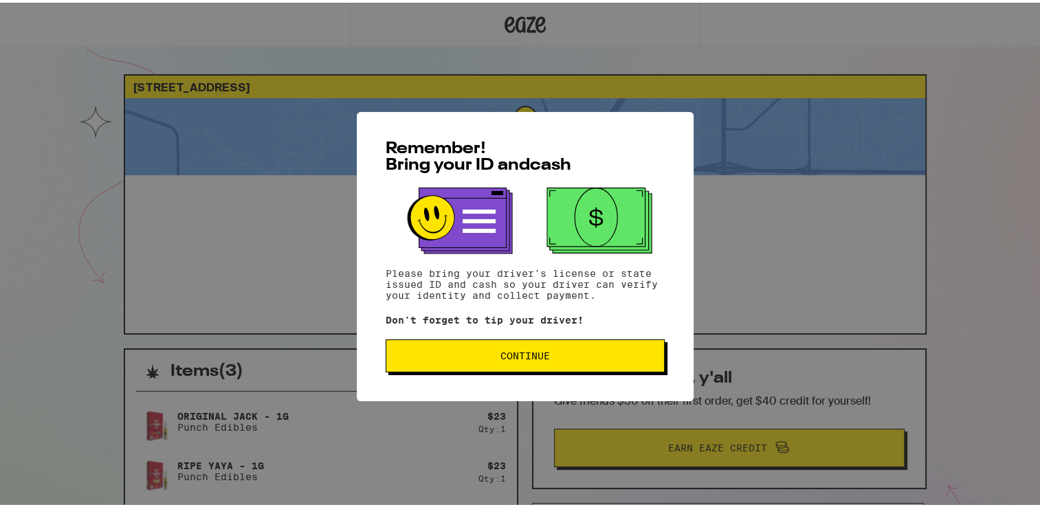
click at [514, 349] on span "Continue" at bounding box center [526, 354] width 50 height 10
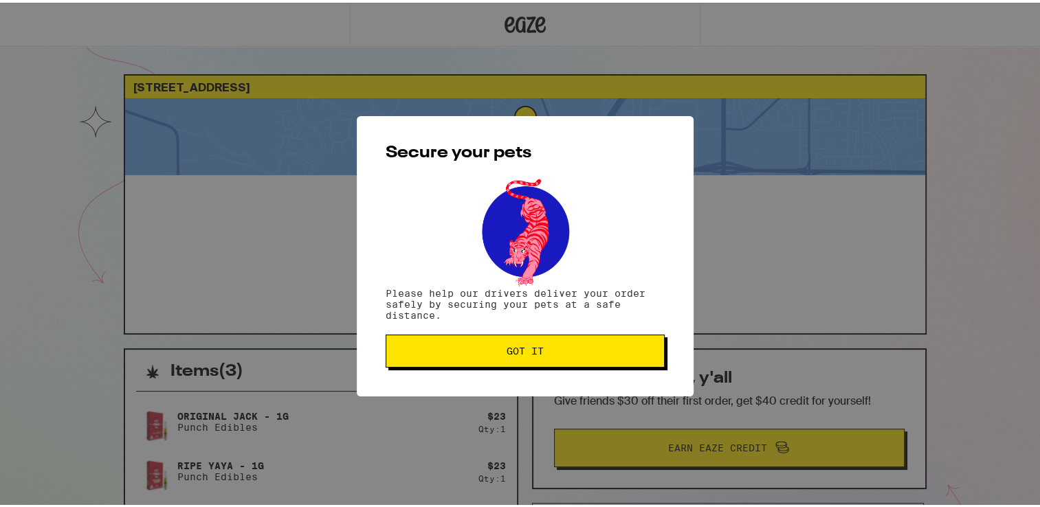
click at [514, 350] on span "Got it" at bounding box center [525, 349] width 37 height 10
